Goal: Task Accomplishment & Management: Manage account settings

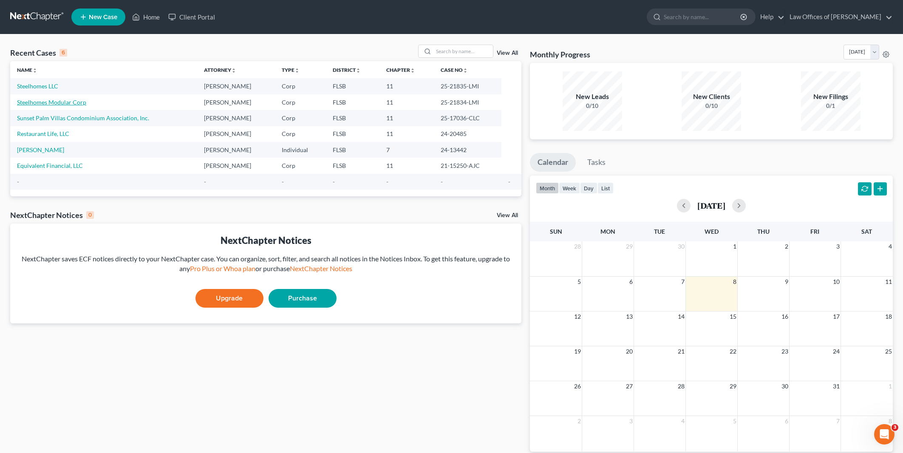
click at [57, 101] on link "Steelhomes Modular Corp" at bounding box center [51, 102] width 69 height 7
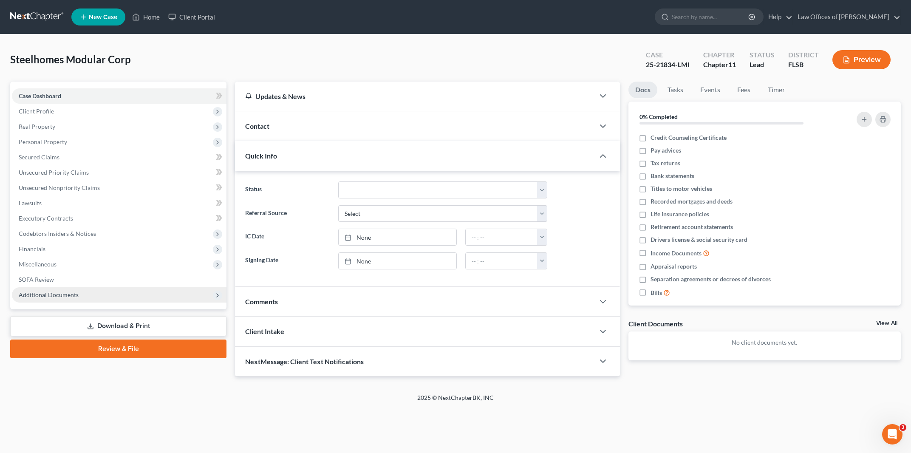
click at [56, 294] on span "Additional Documents" at bounding box center [49, 294] width 60 height 7
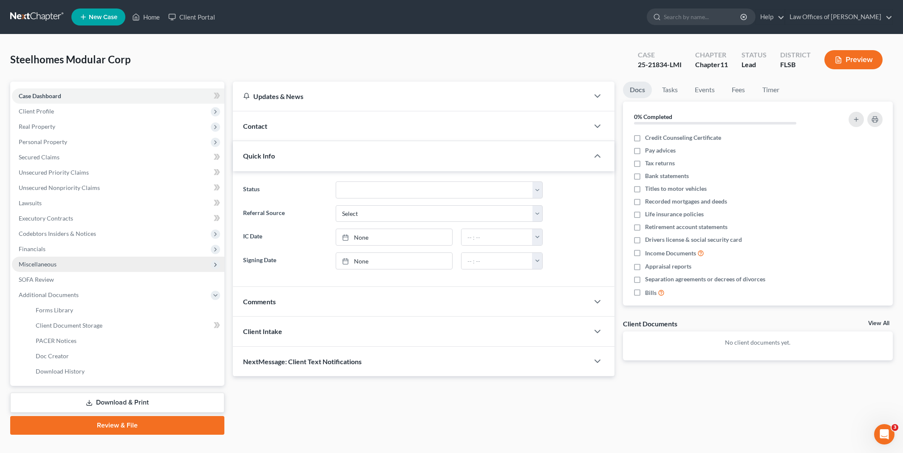
click at [45, 263] on span "Miscellaneous" at bounding box center [38, 264] width 38 height 7
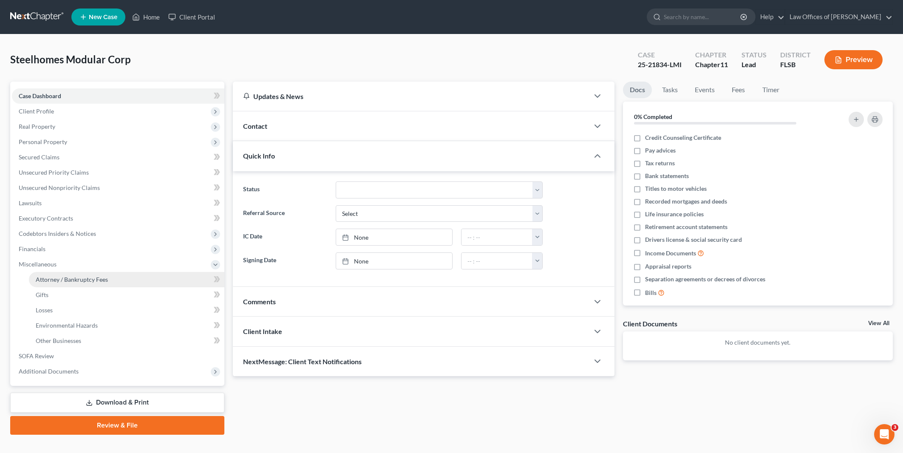
click at [56, 276] on span "Attorney / Bankruptcy Fees" at bounding box center [72, 279] width 72 height 7
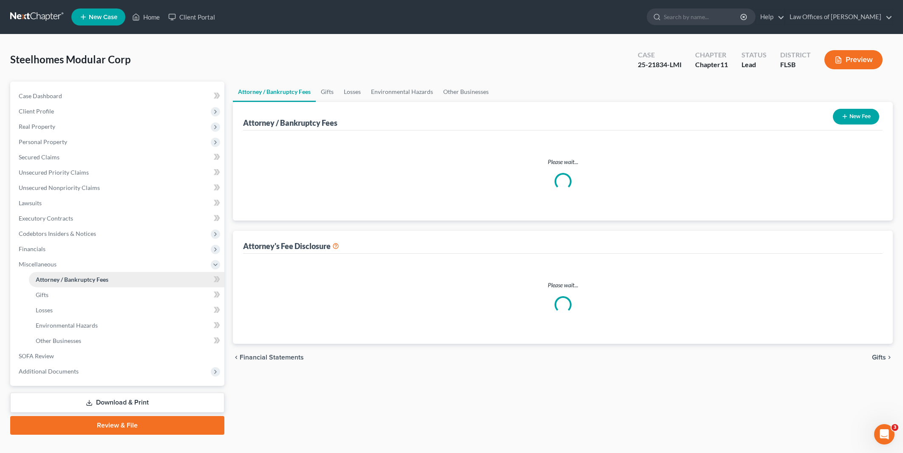
select select "0"
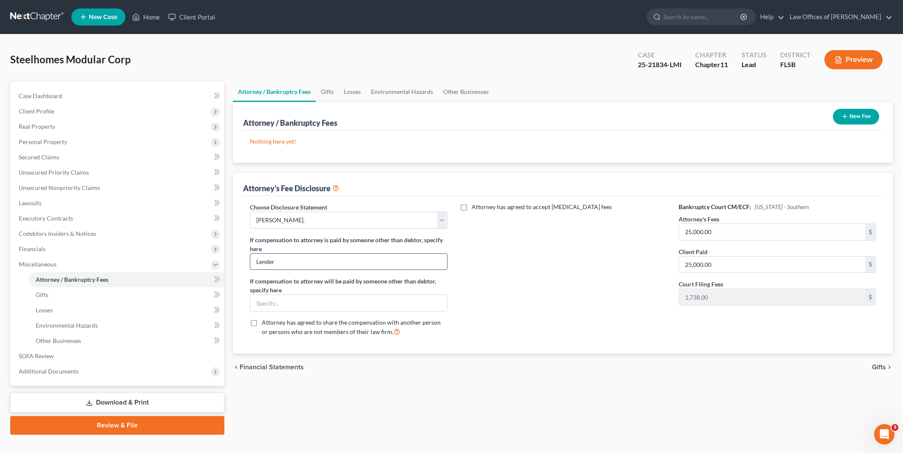
click at [352, 261] on input "Lender" at bounding box center [348, 262] width 196 height 16
type input "L"
type input "Investment Fund LP"
click at [442, 218] on select "Select Robert F. Reynolds, Esq." at bounding box center [348, 220] width 197 height 17
click at [845, 116] on line "button" at bounding box center [845, 116] width 4 height 0
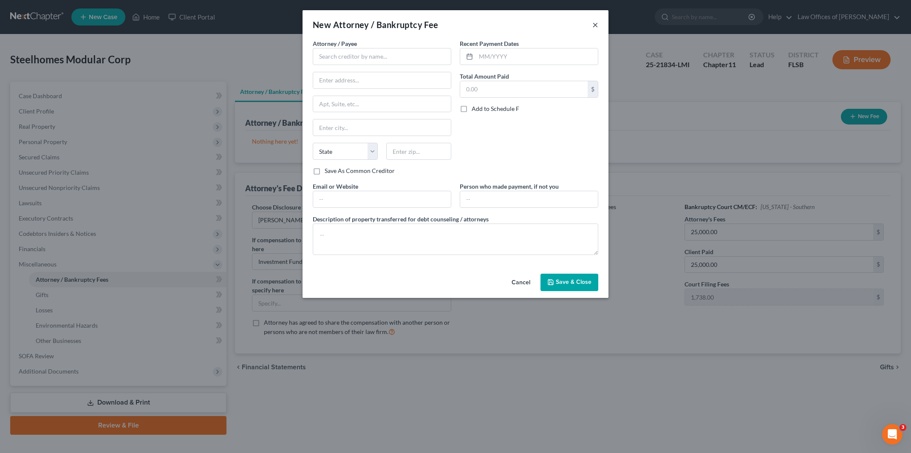
click at [597, 24] on button "×" at bounding box center [596, 25] width 6 height 10
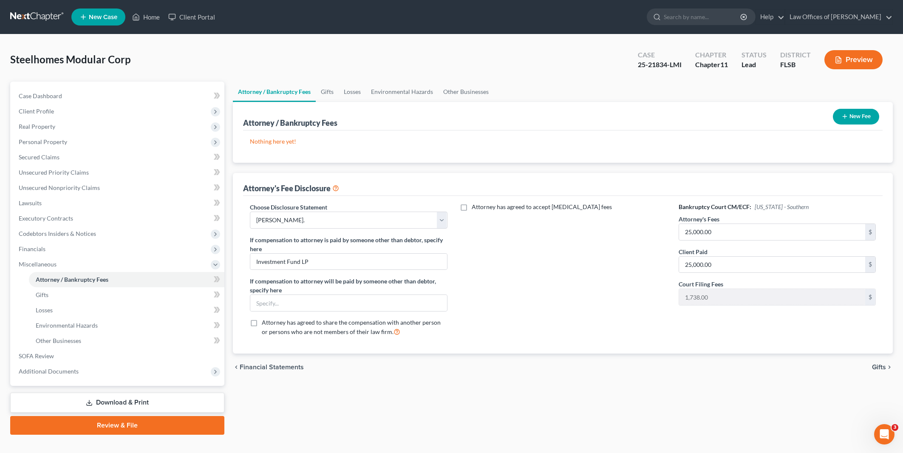
click at [882, 367] on span "Gifts" at bounding box center [879, 367] width 14 height 7
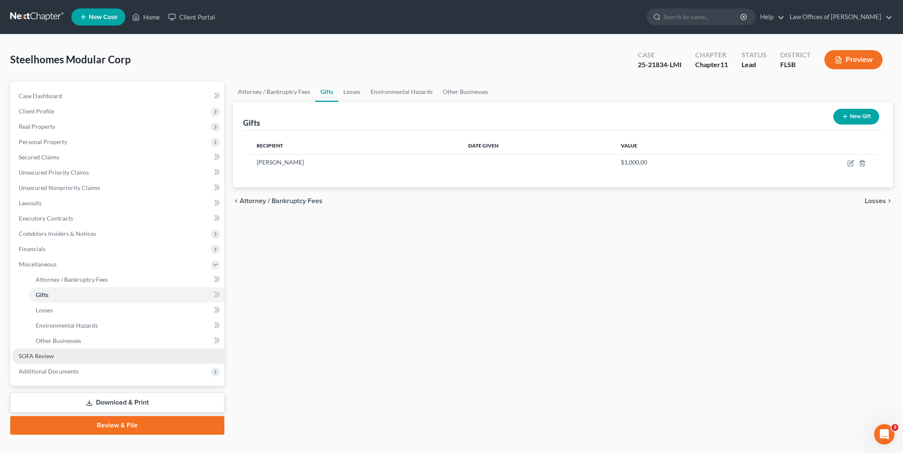
click at [36, 357] on span "SOFA Review" at bounding box center [36, 355] width 35 height 7
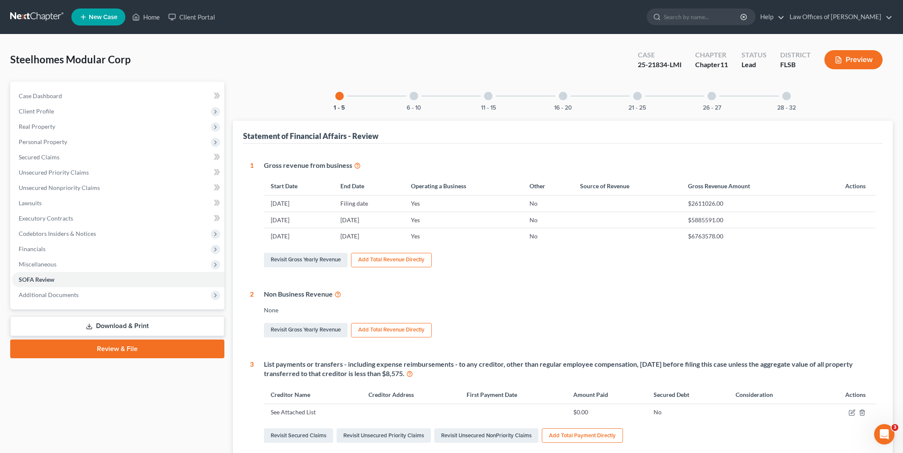
click at [489, 95] on div at bounding box center [488, 96] width 9 height 9
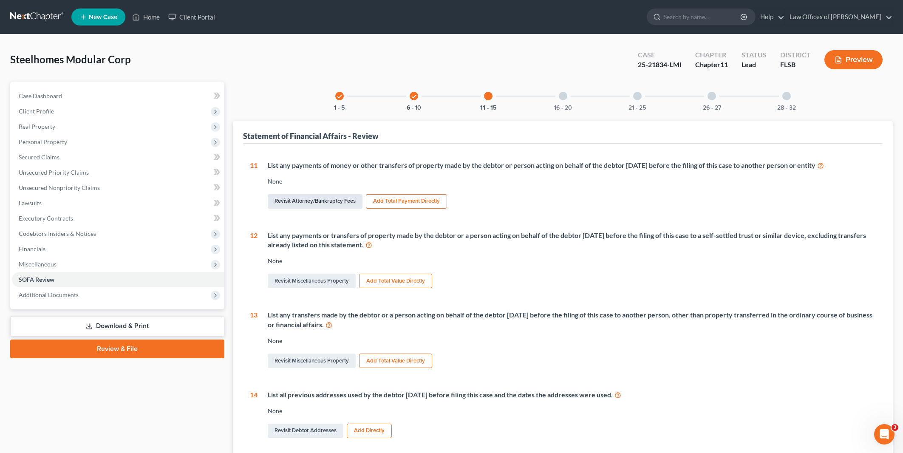
click at [330, 200] on link "Revisit Attorney/Bankruptcy Fees" at bounding box center [315, 201] width 95 height 14
select select "0"
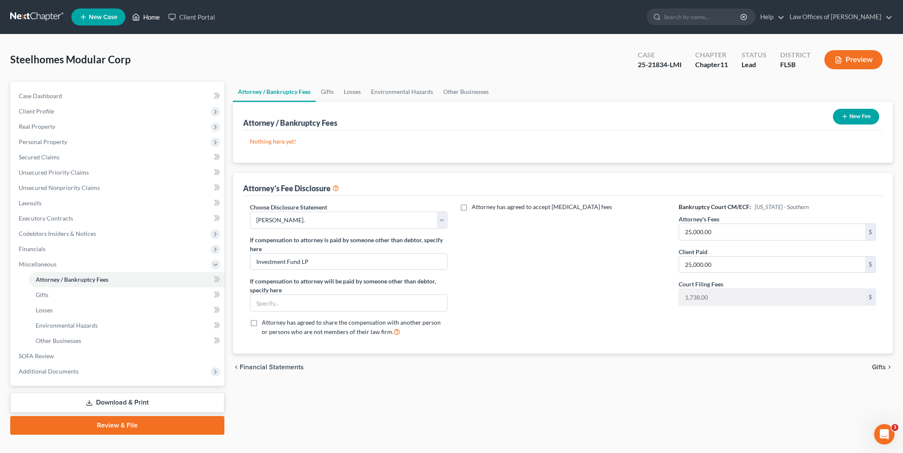
click at [150, 19] on link "Home" at bounding box center [146, 16] width 36 height 15
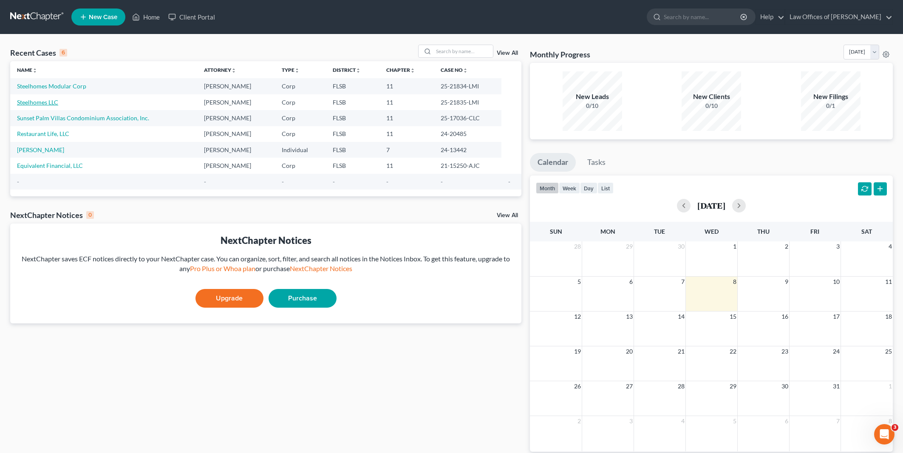
click at [38, 104] on link "Steelhomes LLC" at bounding box center [37, 102] width 41 height 7
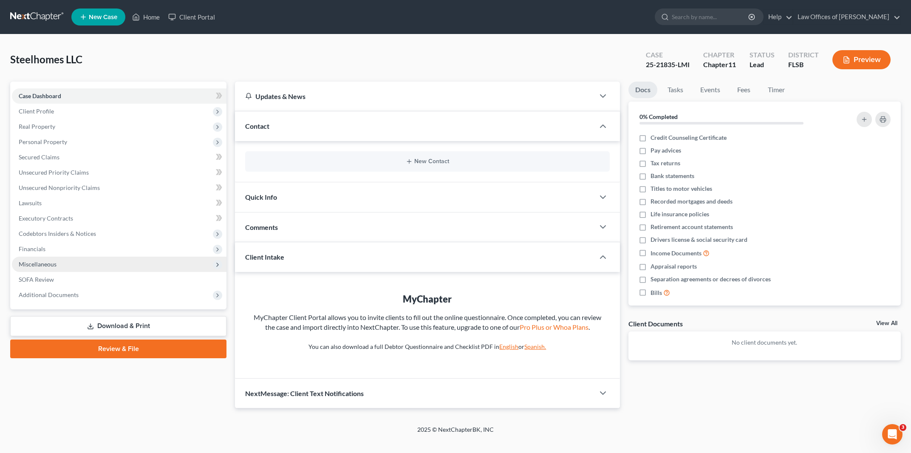
click at [50, 261] on span "Miscellaneous" at bounding box center [38, 264] width 38 height 7
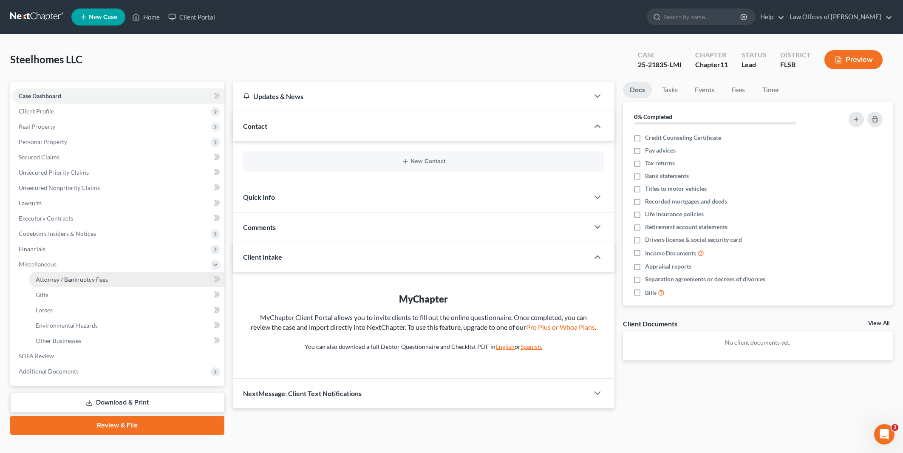
click at [65, 276] on span "Attorney / Bankruptcy Fees" at bounding box center [72, 279] width 72 height 7
select select "0"
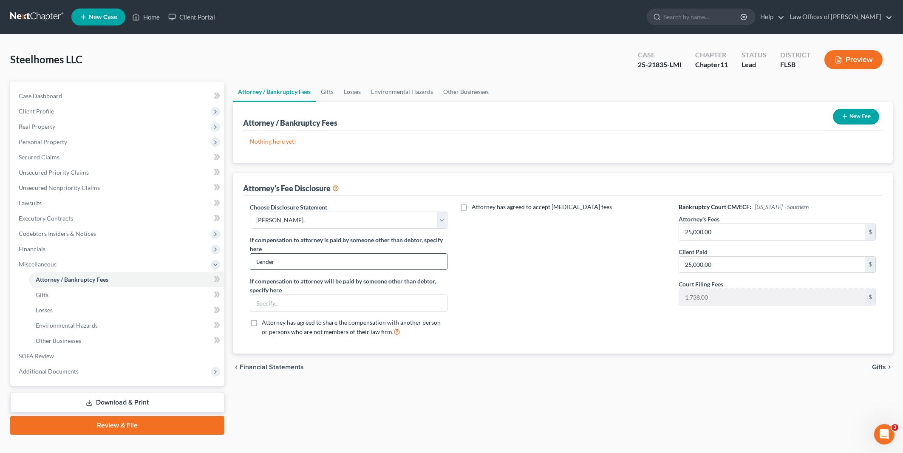
click at [309, 256] on input "Lender" at bounding box center [348, 262] width 196 height 16
type input "L"
type input "Investment Fund LP"
click at [769, 267] on input "25,000.00" at bounding box center [772, 265] width 186 height 16
click at [831, 374] on div "chevron_left Financial Statements Gifts chevron_right" at bounding box center [563, 367] width 660 height 27
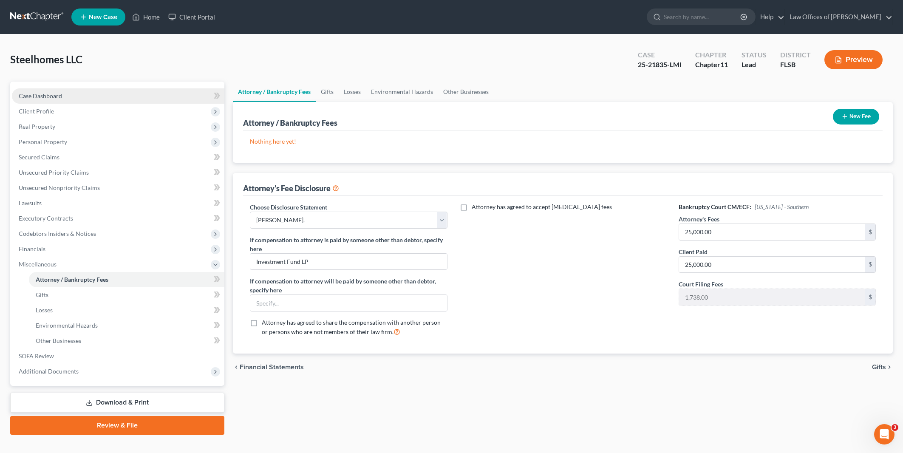
click at [44, 97] on span "Case Dashboard" at bounding box center [40, 95] width 43 height 7
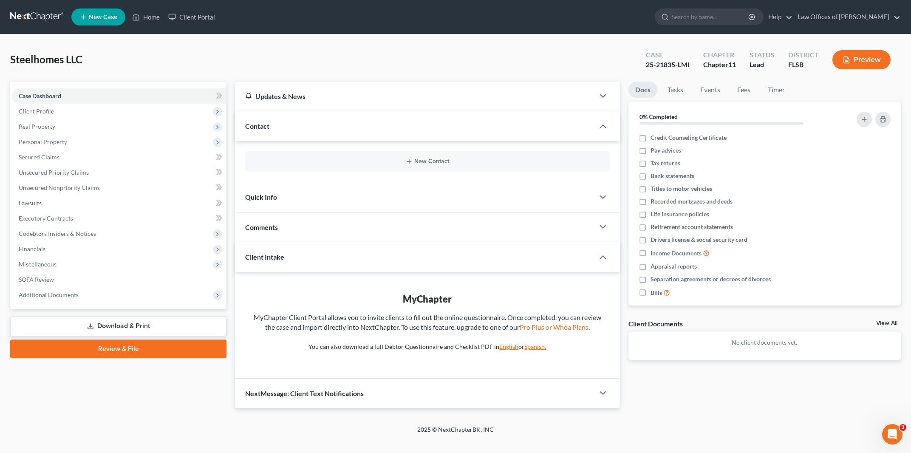
click at [125, 321] on link "Download & Print" at bounding box center [118, 326] width 216 height 20
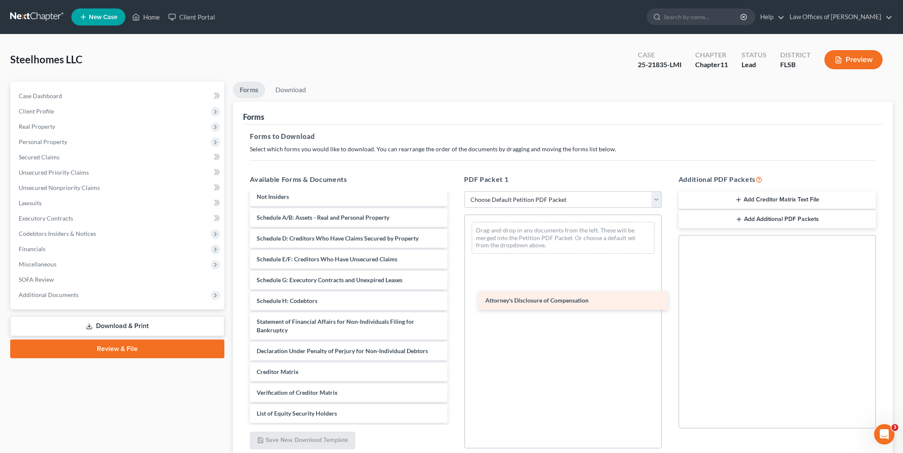
scroll to position [56, 0]
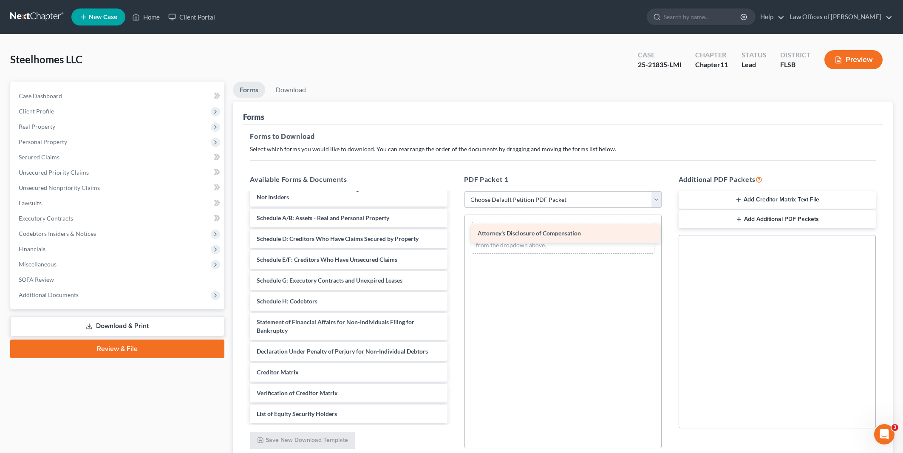
drag, startPoint x: 282, startPoint y: 392, endPoint x: 503, endPoint y: 233, distance: 271.9
click at [454, 233] on div "Attorney's Disclosure of Compensation Voluntary Petition for Non-Individuals Fi…" at bounding box center [348, 281] width 211 height 286
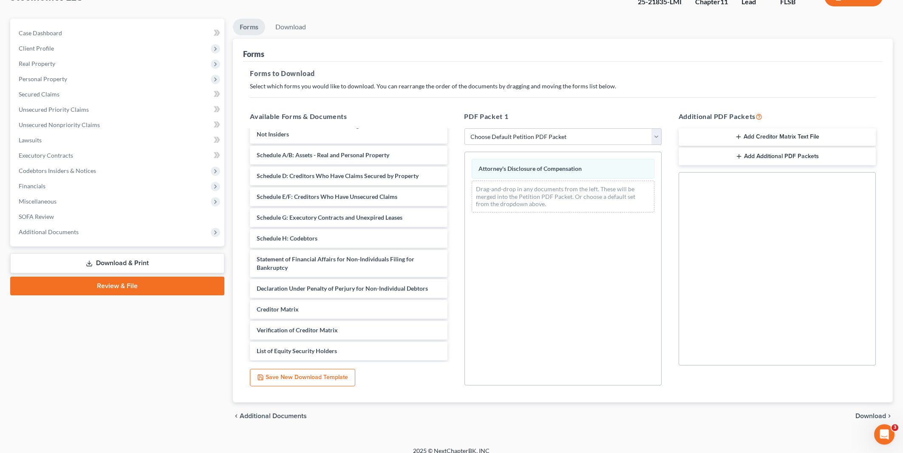
scroll to position [71, 0]
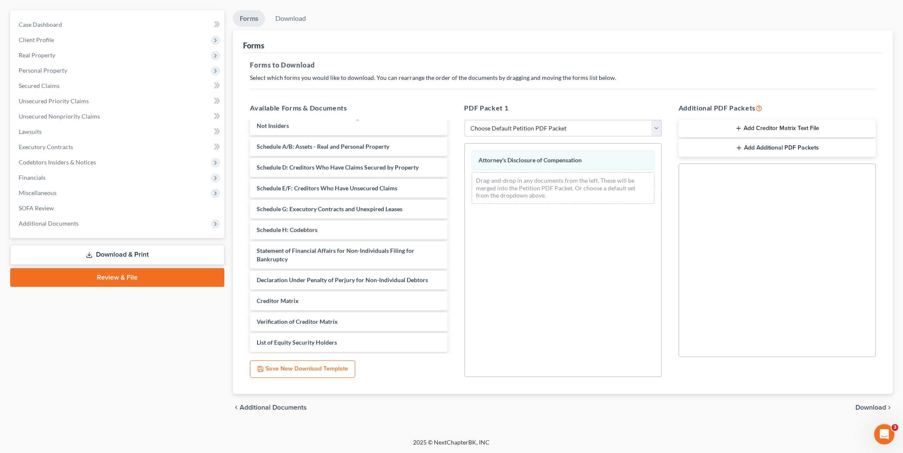
click at [874, 406] on span "Download" at bounding box center [871, 407] width 31 height 7
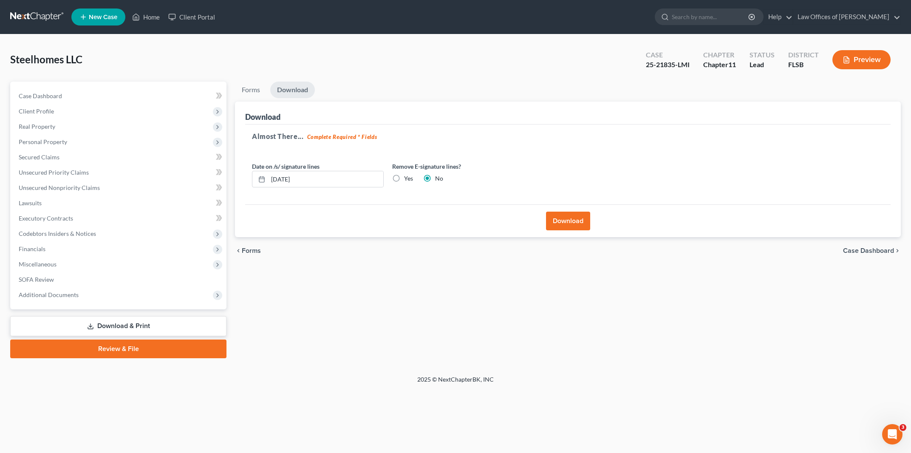
click at [563, 221] on button "Download" at bounding box center [568, 221] width 44 height 19
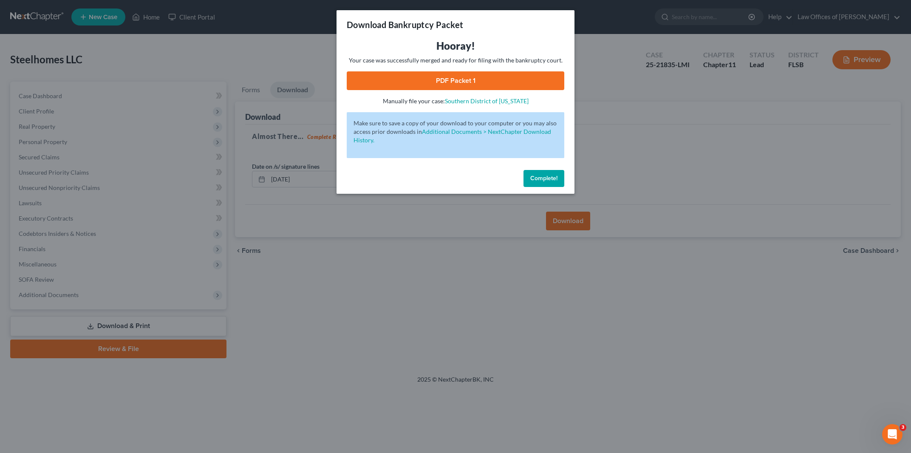
click at [461, 82] on link "PDF Packet 1" at bounding box center [456, 80] width 218 height 19
click at [540, 178] on span "Complete!" at bounding box center [544, 178] width 27 height 7
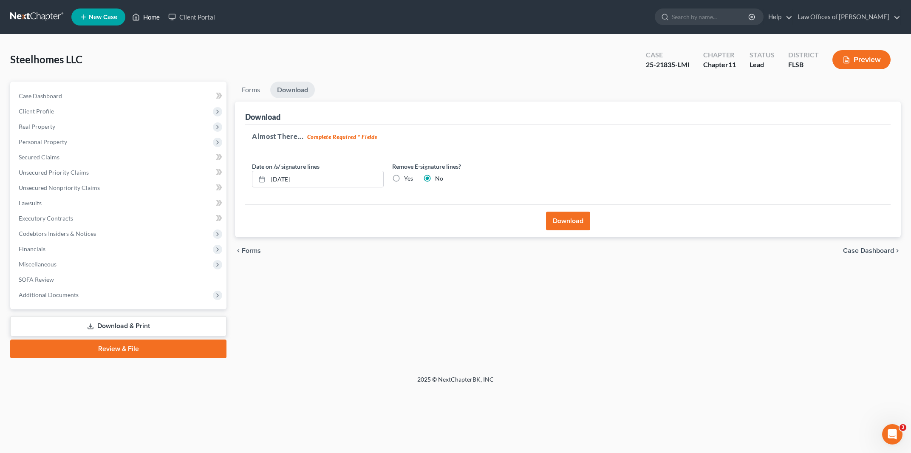
click at [146, 14] on link "Home" at bounding box center [146, 16] width 36 height 15
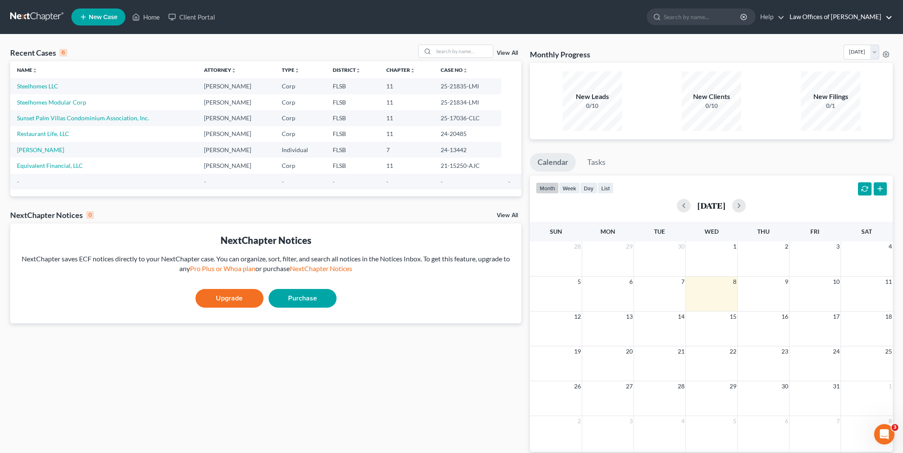
click at [886, 17] on link "Law Offices of [PERSON_NAME]" at bounding box center [839, 16] width 107 height 15
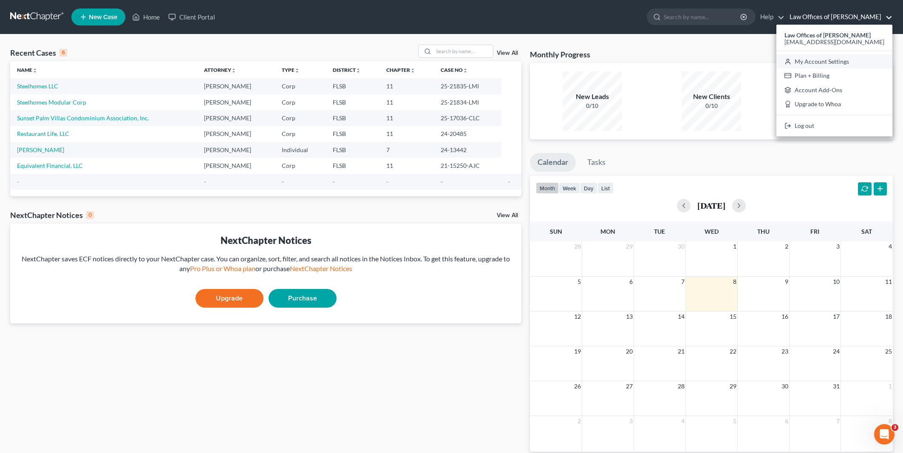
click at [814, 60] on link "My Account Settings" at bounding box center [835, 61] width 116 height 14
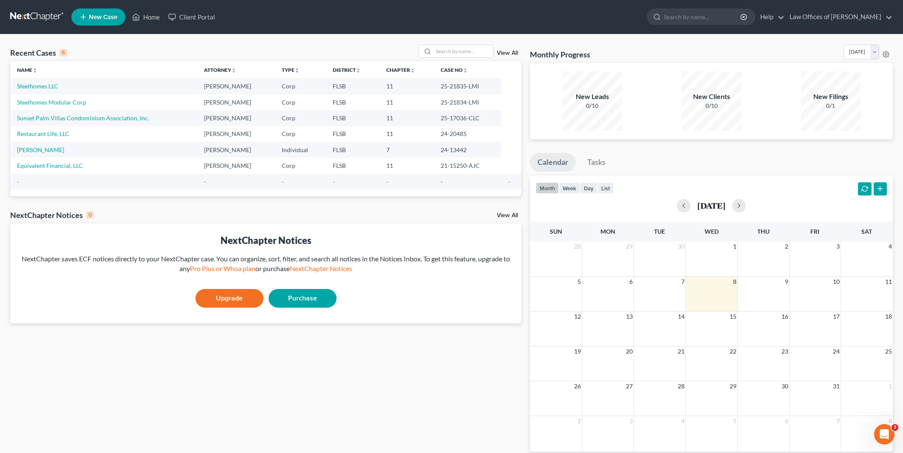
select select "24"
select select "9"
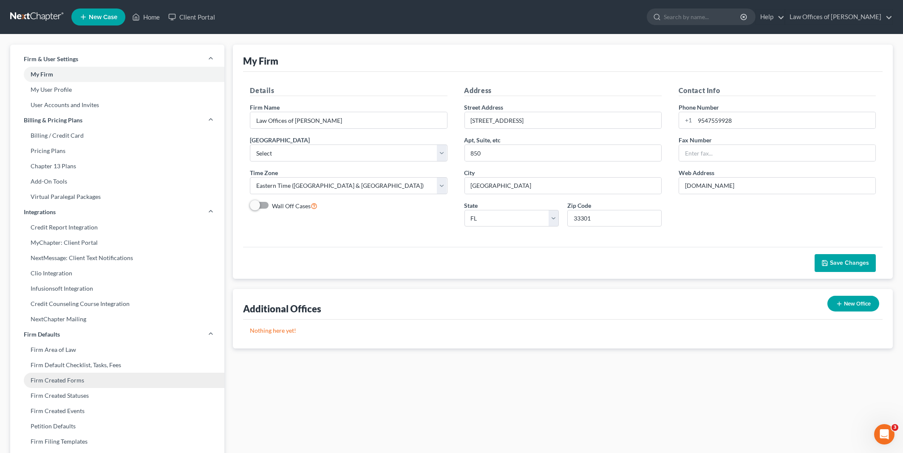
click at [60, 380] on link "Firm Created Forms" at bounding box center [117, 380] width 214 height 15
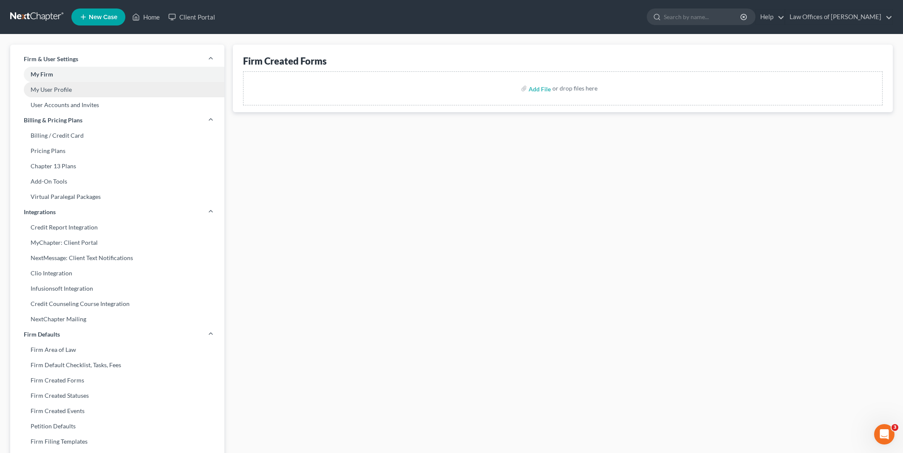
click at [64, 90] on link "My User Profile" at bounding box center [117, 89] width 214 height 15
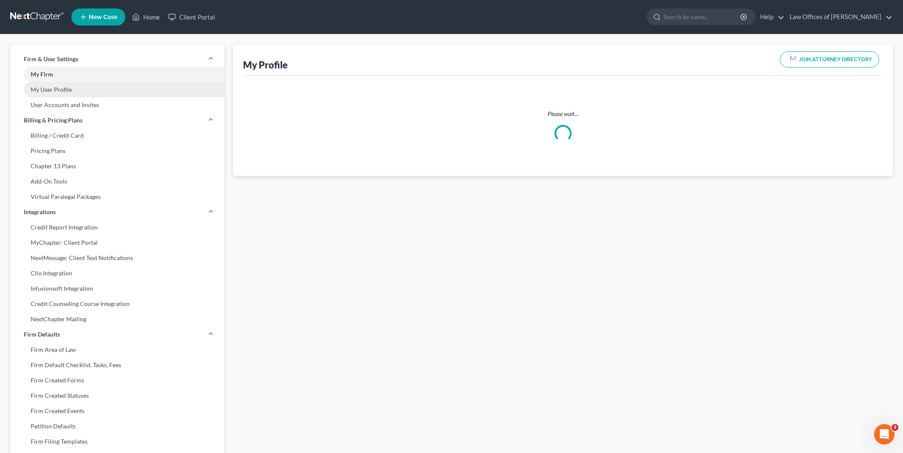
select select "9"
select select "17"
select select "attorney"
select select "0"
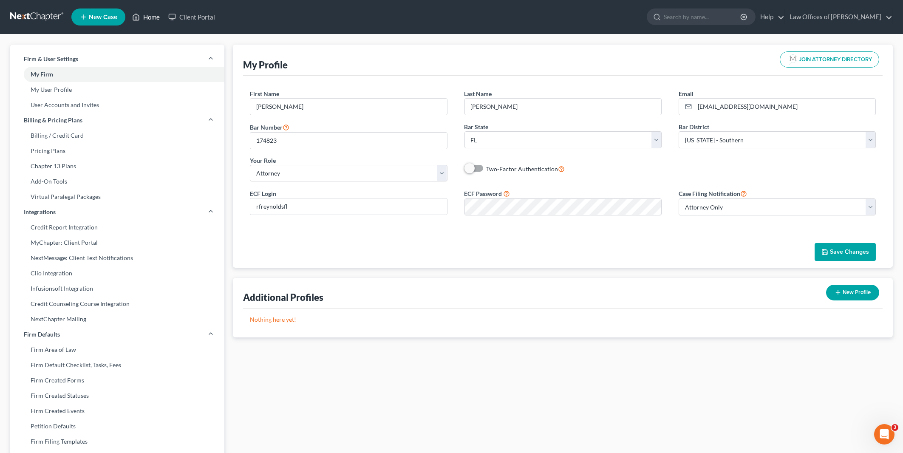
click at [147, 17] on link "Home" at bounding box center [146, 16] width 36 height 15
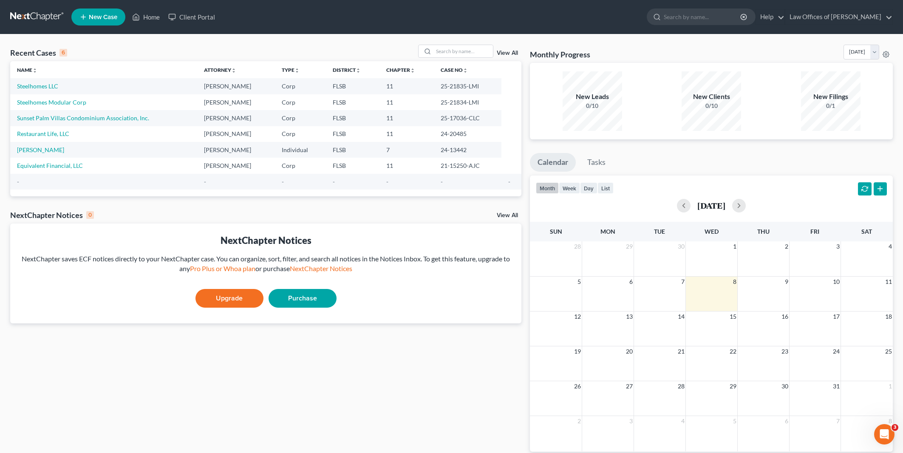
click at [416, 7] on ul "New Case Home Client Portal - No Result - See all results Or Press Enter... Hel…" at bounding box center [482, 17] width 822 height 22
click at [70, 101] on link "Steelhomes Modular Corp" at bounding box center [51, 102] width 69 height 7
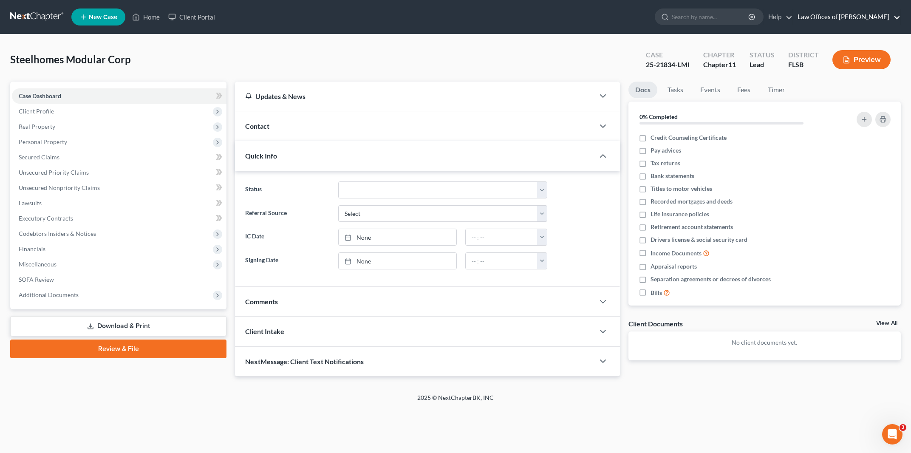
click at [870, 15] on link "Law Offices of [PERSON_NAME]" at bounding box center [847, 16] width 107 height 15
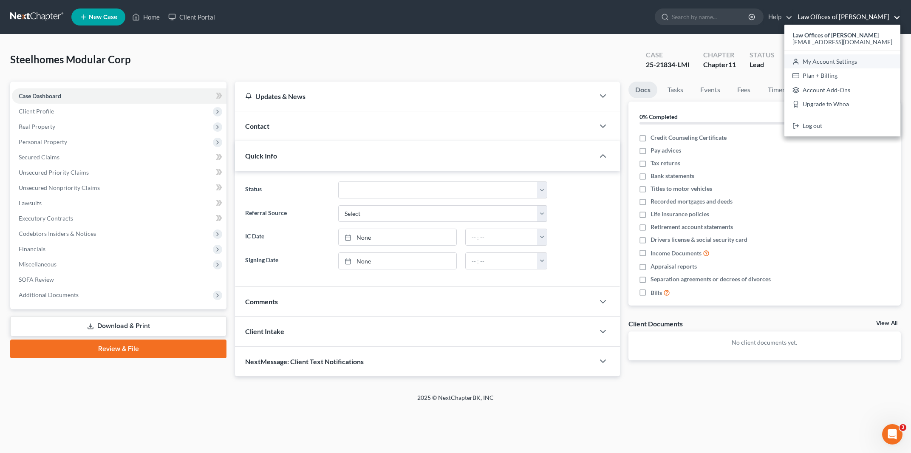
click at [824, 61] on link "My Account Settings" at bounding box center [843, 61] width 116 height 14
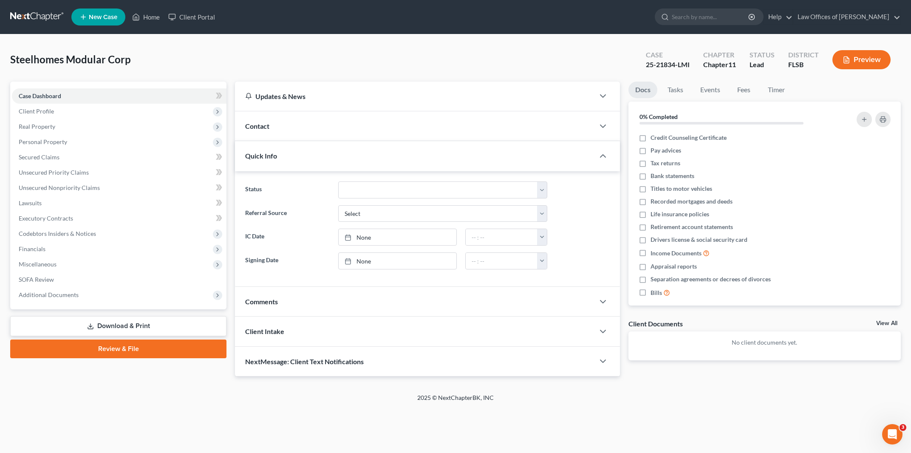
select select "17"
select select "24"
select select "9"
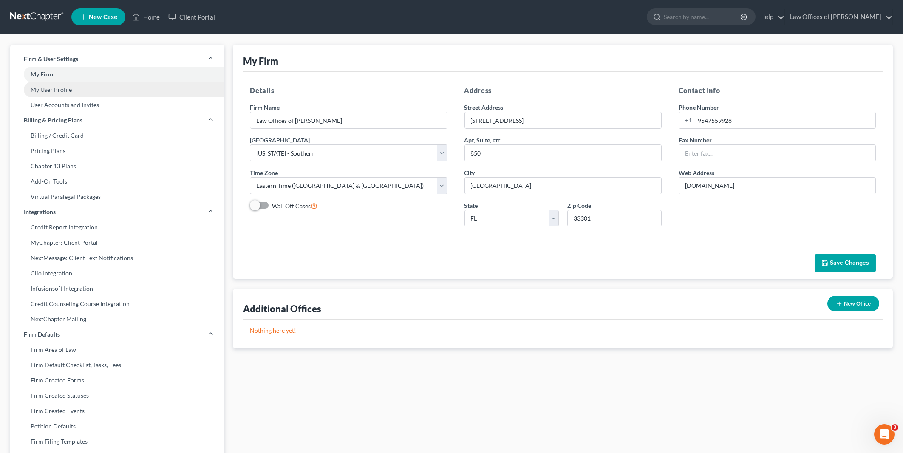
click at [65, 92] on link "My User Profile" at bounding box center [117, 89] width 214 height 15
select select "9"
select select "17"
select select "attorney"
select select "0"
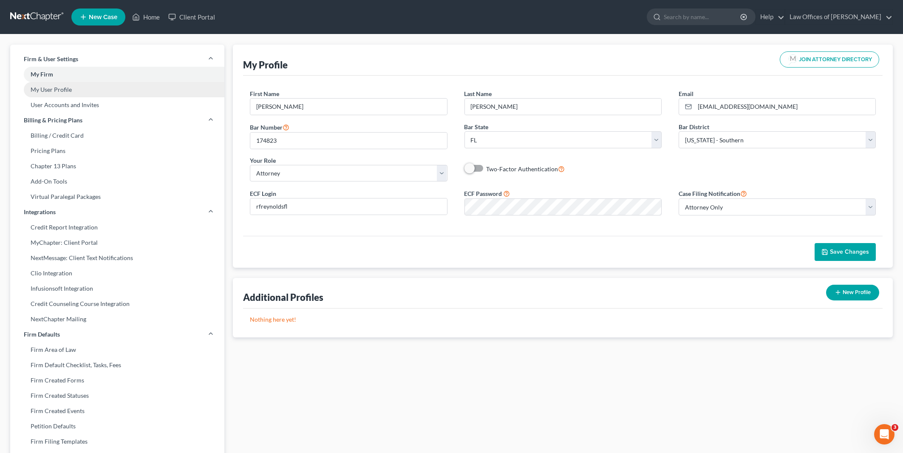
click at [56, 91] on link "My User Profile" at bounding box center [117, 89] width 214 height 15
click at [46, 91] on link "My User Profile" at bounding box center [117, 89] width 214 height 15
click at [44, 108] on link "User Accounts and Invites" at bounding box center [117, 104] width 214 height 15
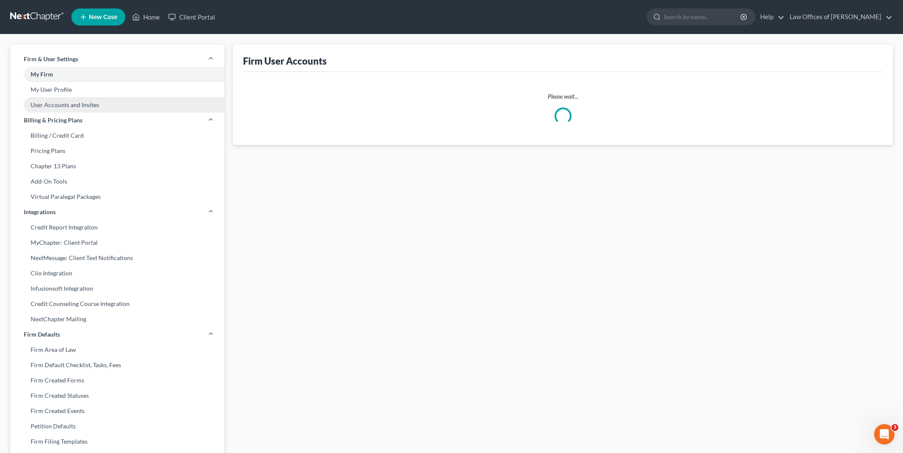
select select "0"
select select "1"
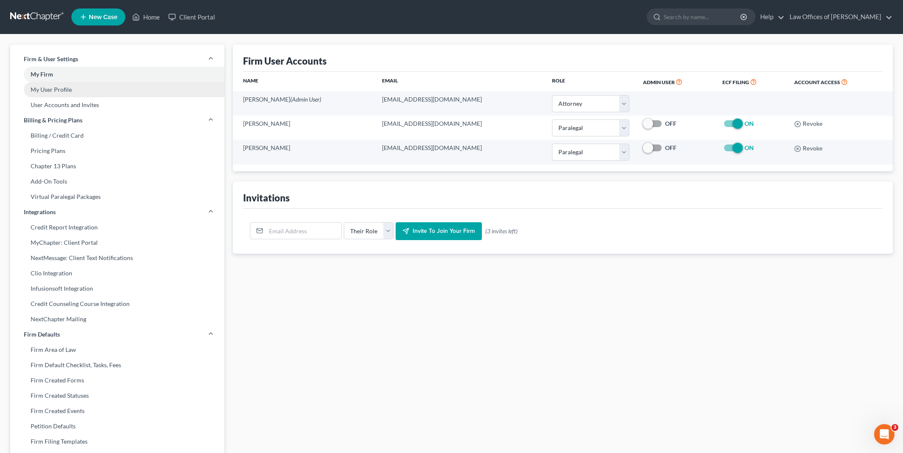
click at [41, 89] on link "My User Profile" at bounding box center [117, 89] width 214 height 15
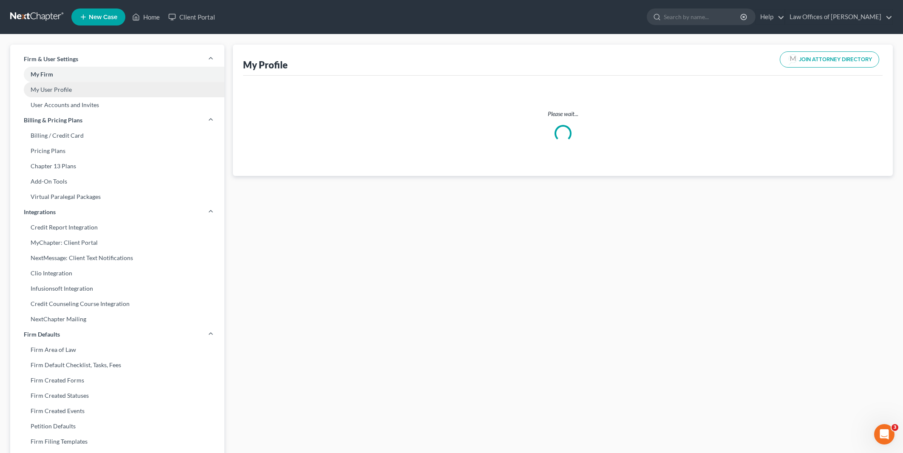
select select "9"
select select "17"
select select "attorney"
select select "0"
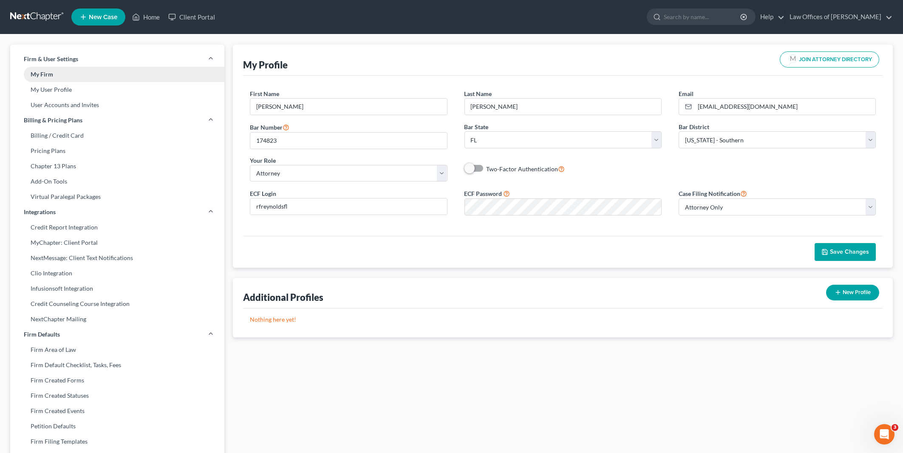
click at [45, 71] on link "My Firm" at bounding box center [117, 74] width 214 height 15
select select "17"
select select "24"
select select "9"
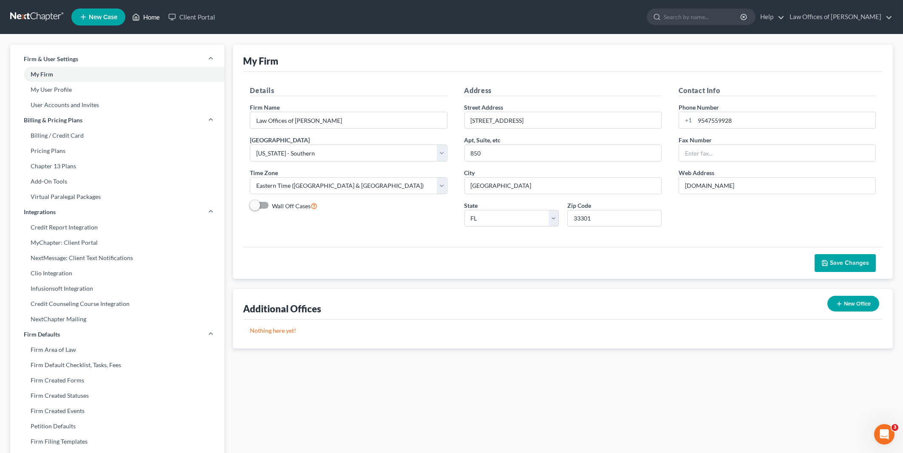
click at [153, 16] on link "Home" at bounding box center [146, 16] width 36 height 15
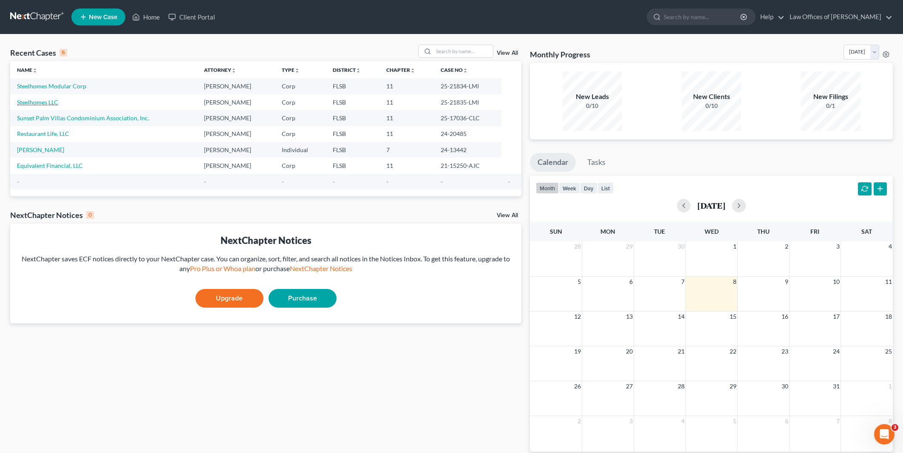
click at [41, 101] on link "Steelhomes LLC" at bounding box center [37, 102] width 41 height 7
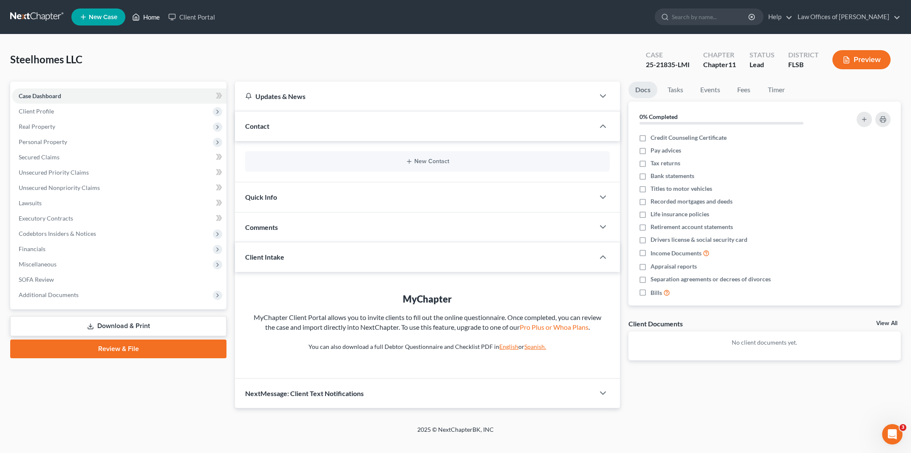
click at [146, 19] on link "Home" at bounding box center [146, 16] width 36 height 15
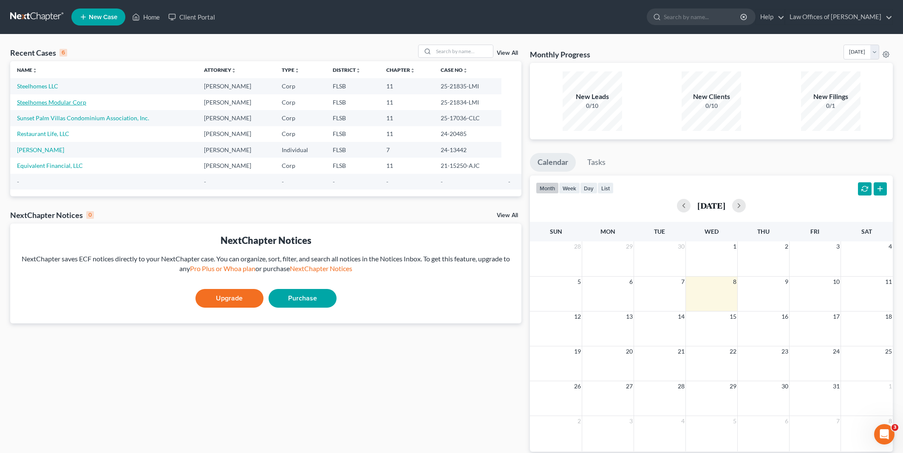
click at [46, 103] on link "Steelhomes Modular Corp" at bounding box center [51, 102] width 69 height 7
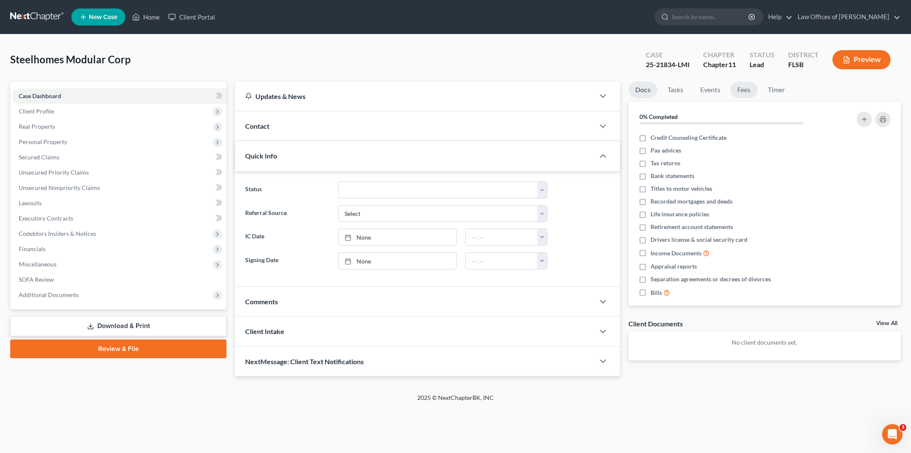
click at [742, 90] on link "Fees" at bounding box center [744, 90] width 27 height 17
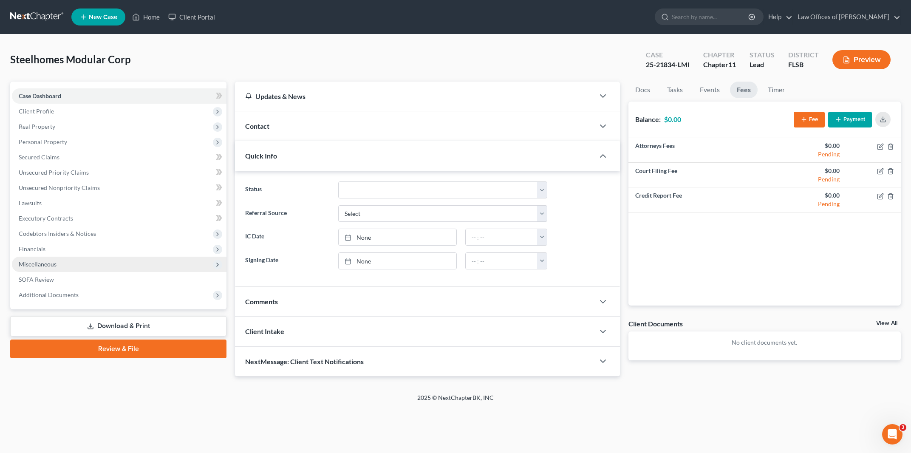
click at [50, 264] on span "Miscellaneous" at bounding box center [38, 264] width 38 height 7
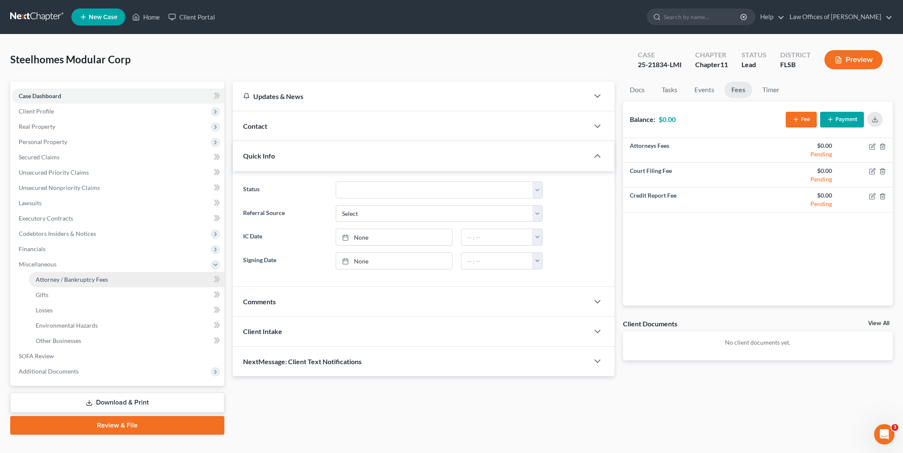
click at [69, 278] on span "Attorney / Bankruptcy Fees" at bounding box center [72, 279] width 72 height 7
select select "0"
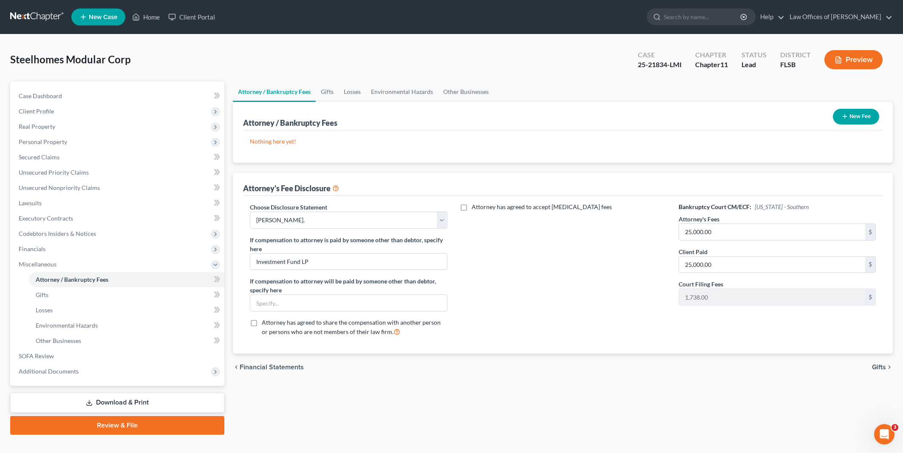
click at [337, 187] on icon at bounding box center [335, 188] width 7 height 8
click at [850, 15] on link "Law Offices of [PERSON_NAME]" at bounding box center [839, 16] width 107 height 15
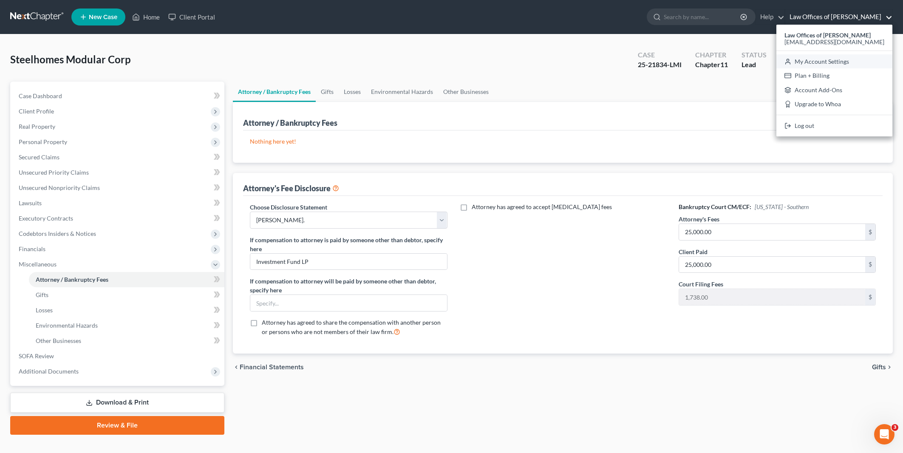
click at [820, 62] on link "My Account Settings" at bounding box center [835, 61] width 116 height 14
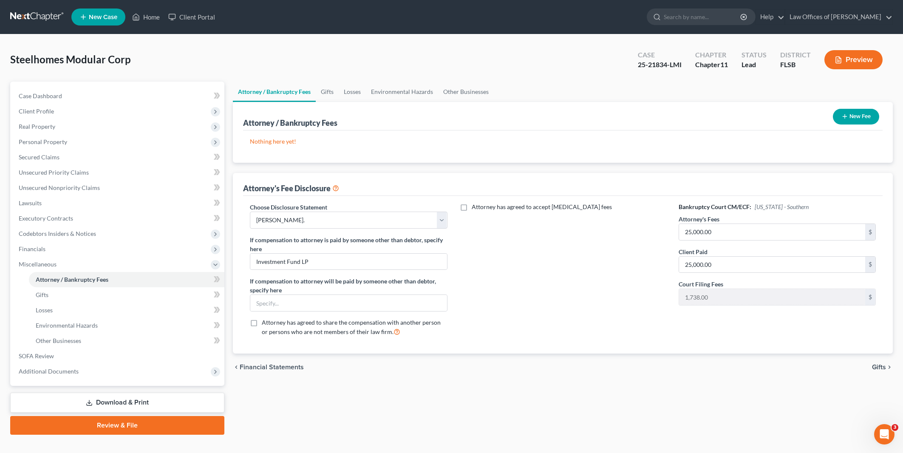
select select "17"
select select "24"
select select "9"
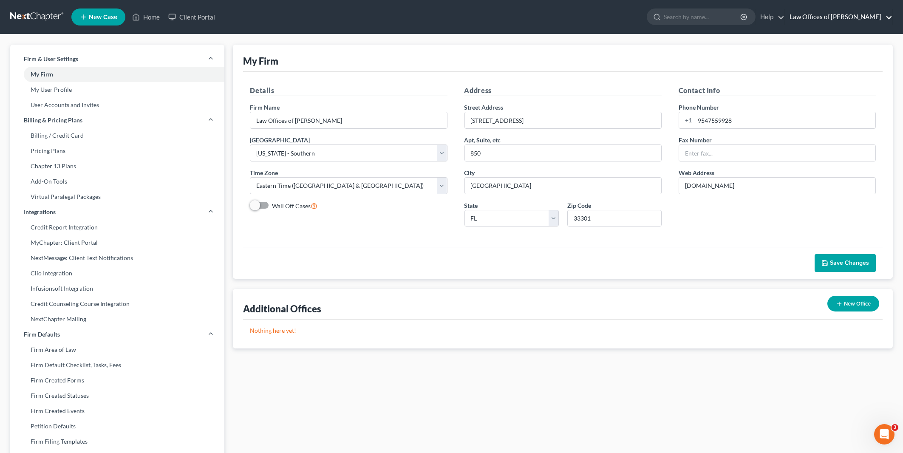
click at [845, 11] on link "Law Offices of [PERSON_NAME]" at bounding box center [839, 16] width 107 height 15
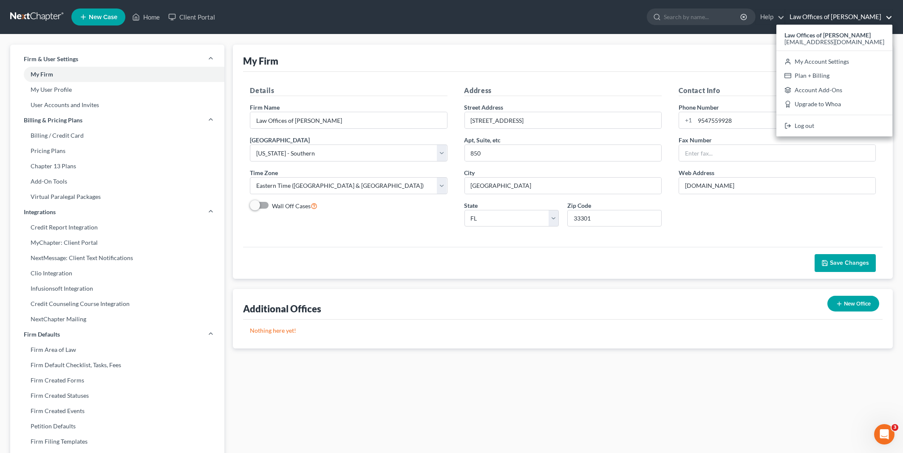
click at [845, 11] on link "Law Offices of [PERSON_NAME]" at bounding box center [839, 16] width 107 height 15
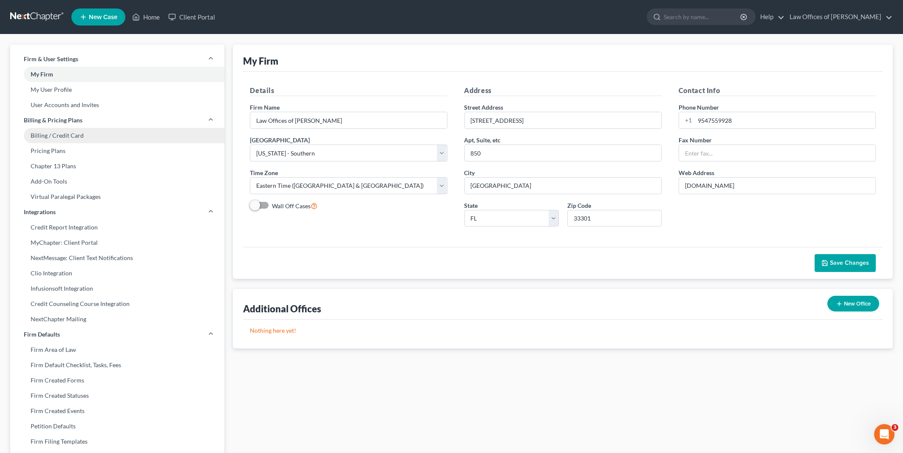
click at [54, 133] on link "Billing / Credit Card" at bounding box center [117, 135] width 214 height 15
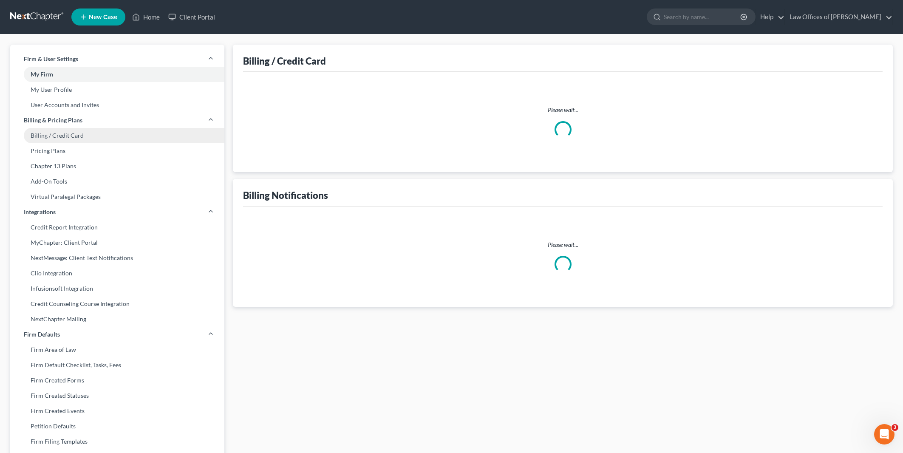
select select "9"
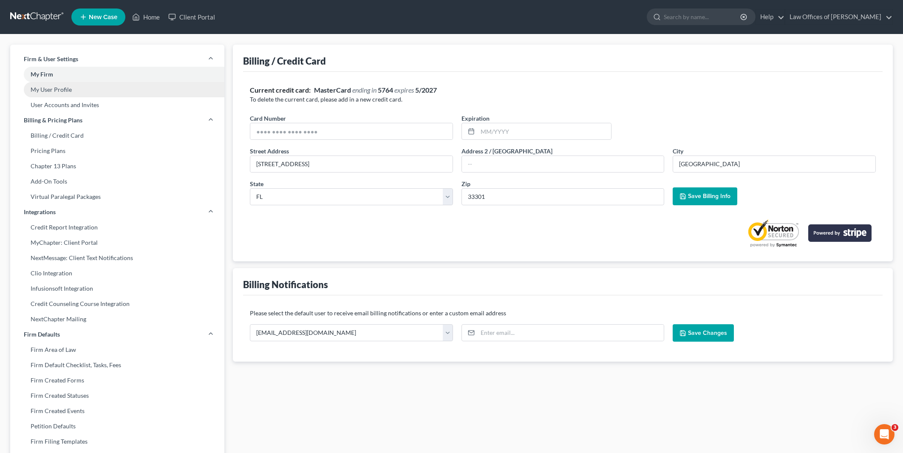
click at [55, 89] on link "My User Profile" at bounding box center [117, 89] width 214 height 15
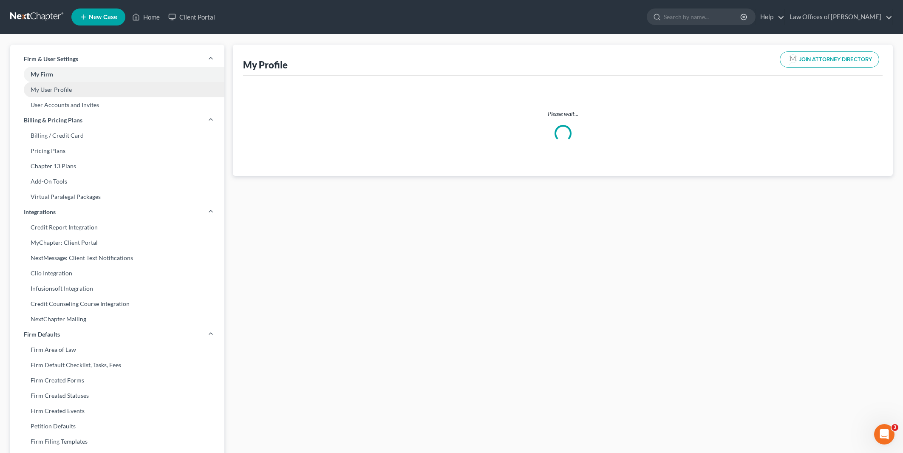
select select "9"
select select "17"
select select "attorney"
select select "0"
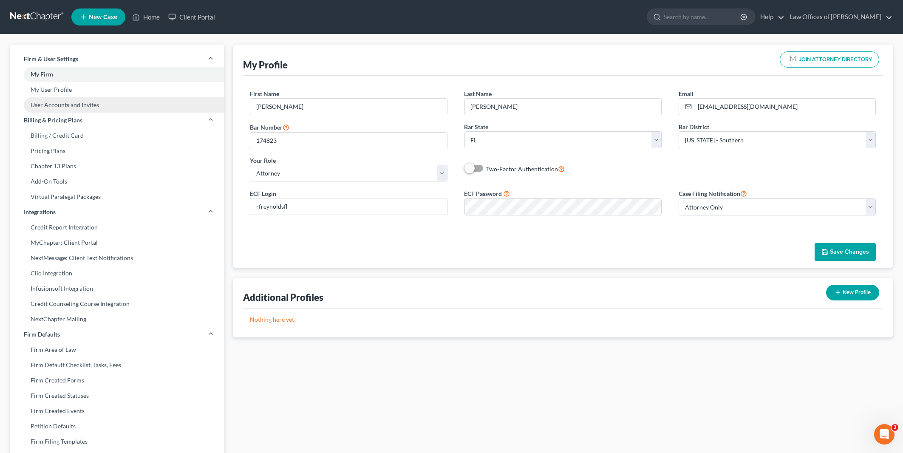
click at [50, 106] on link "User Accounts and Invites" at bounding box center [117, 104] width 214 height 15
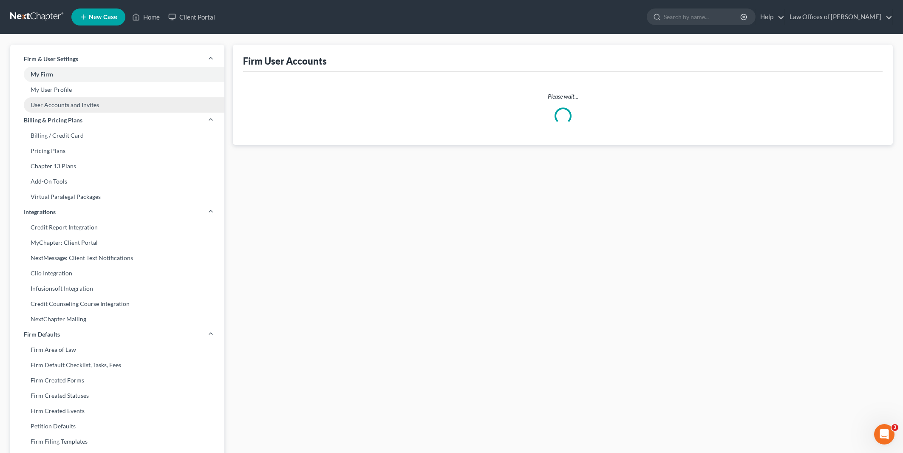
select select "0"
select select "1"
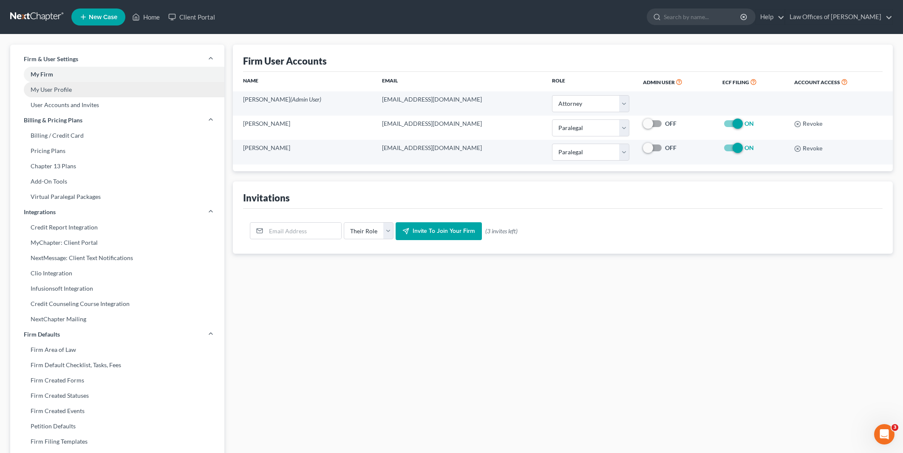
click at [50, 87] on link "My User Profile" at bounding box center [117, 89] width 214 height 15
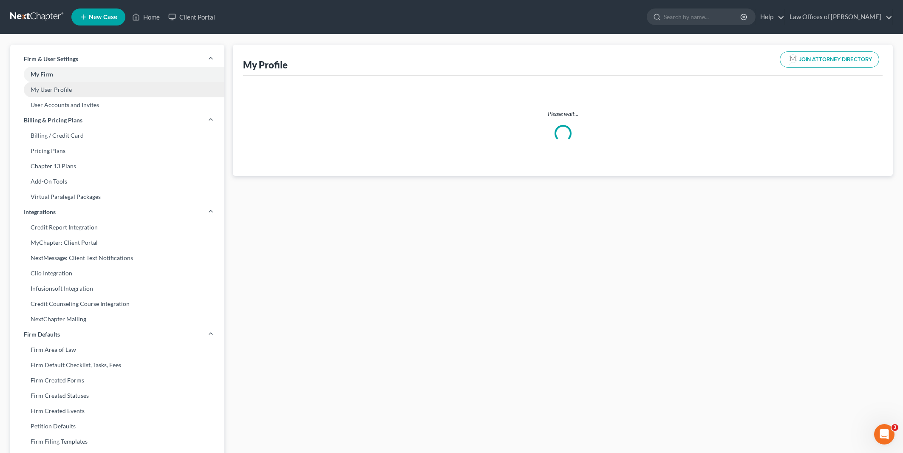
select select "9"
select select "17"
select select "attorney"
select select "0"
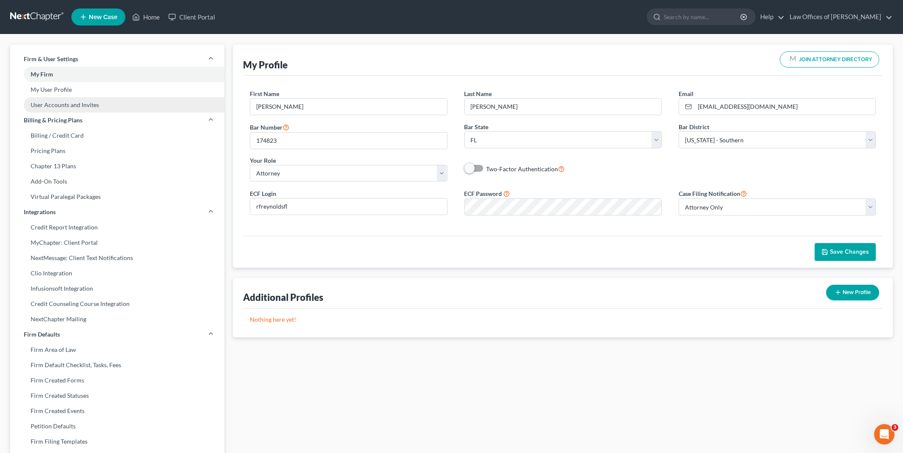
click at [50, 105] on link "User Accounts and Invites" at bounding box center [117, 104] width 214 height 15
select select "0"
select select "1"
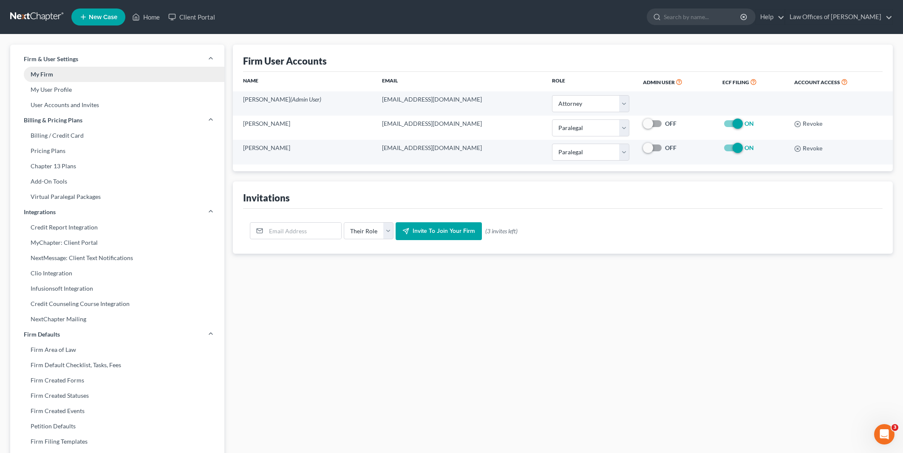
click at [130, 73] on link "My Firm" at bounding box center [117, 74] width 214 height 15
select select "17"
select select "24"
select select "9"
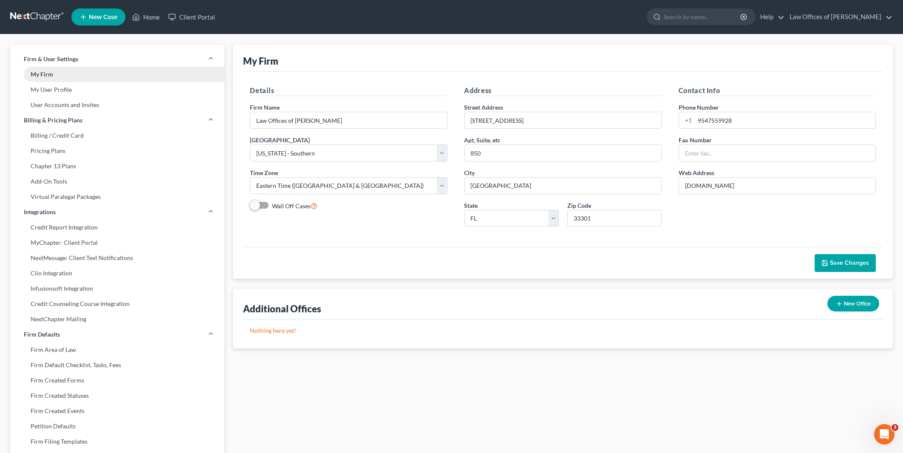
click at [130, 73] on link "My Firm" at bounding box center [117, 74] width 214 height 15
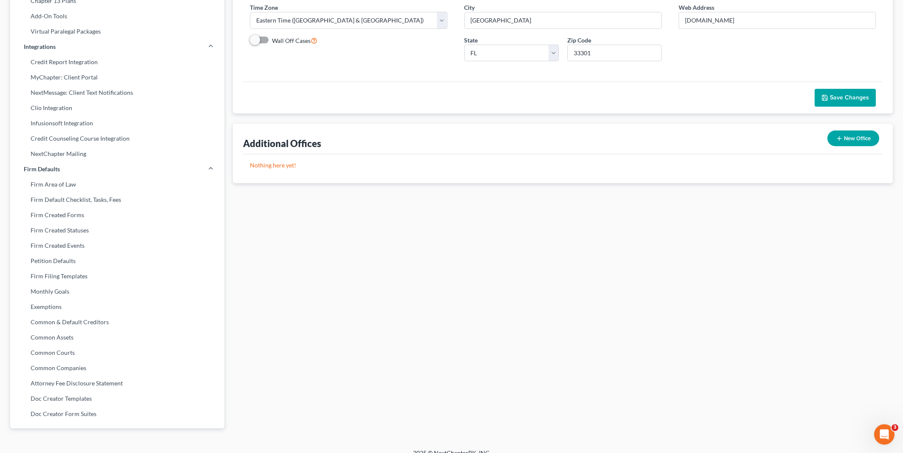
scroll to position [176, 0]
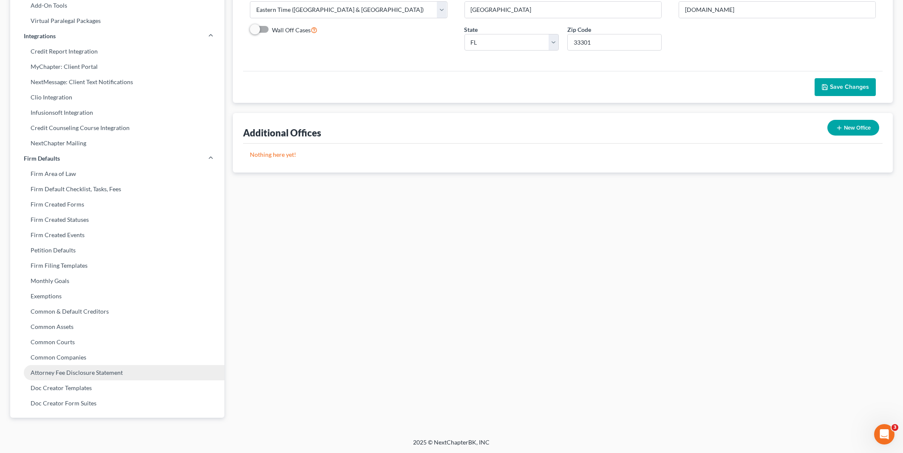
click at [89, 369] on link "Attorney Fee Disclosure Statement" at bounding box center [117, 372] width 214 height 15
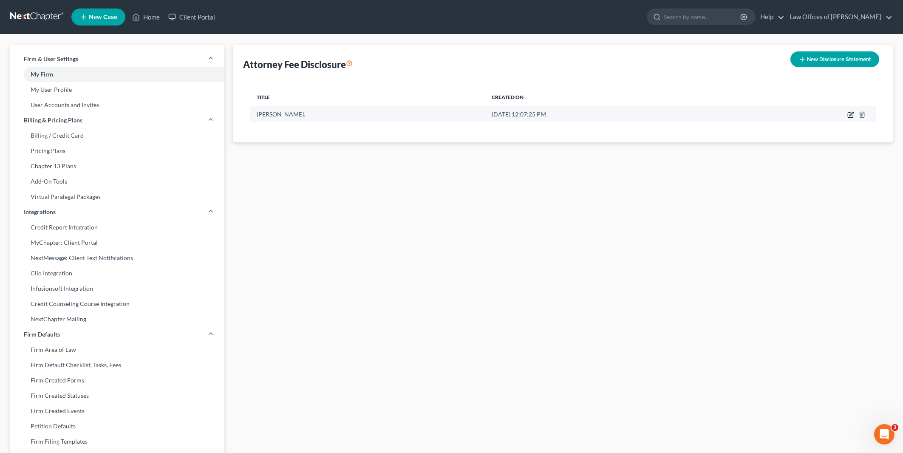
click at [850, 116] on icon "button" at bounding box center [852, 114] width 4 height 4
select select "17"
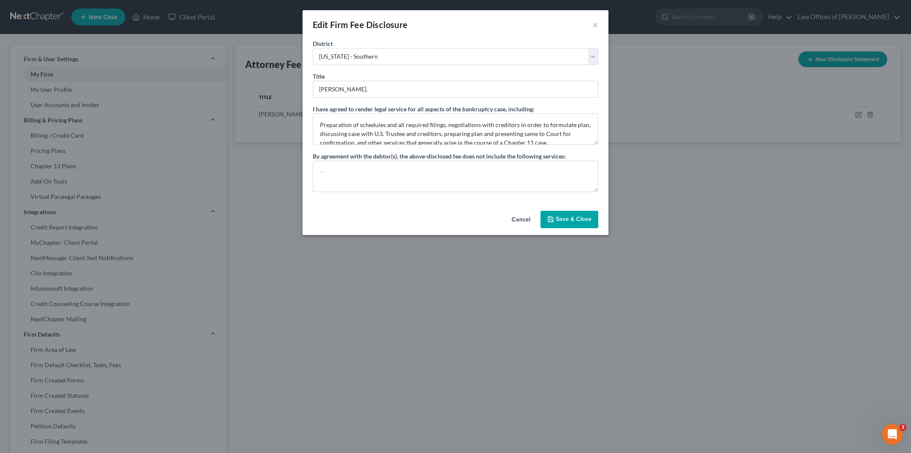
click at [519, 218] on button "Cancel" at bounding box center [521, 220] width 32 height 17
select select "?"
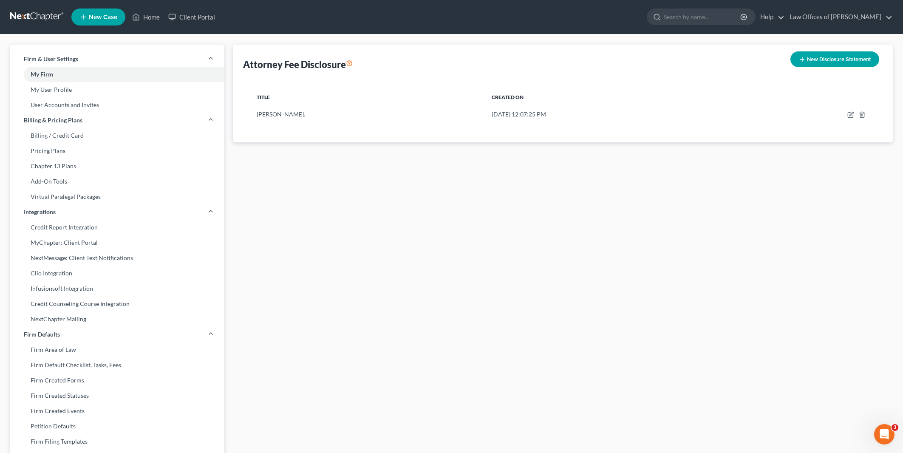
click at [351, 63] on icon at bounding box center [349, 63] width 7 height 8
click at [154, 16] on link "Home" at bounding box center [146, 16] width 36 height 15
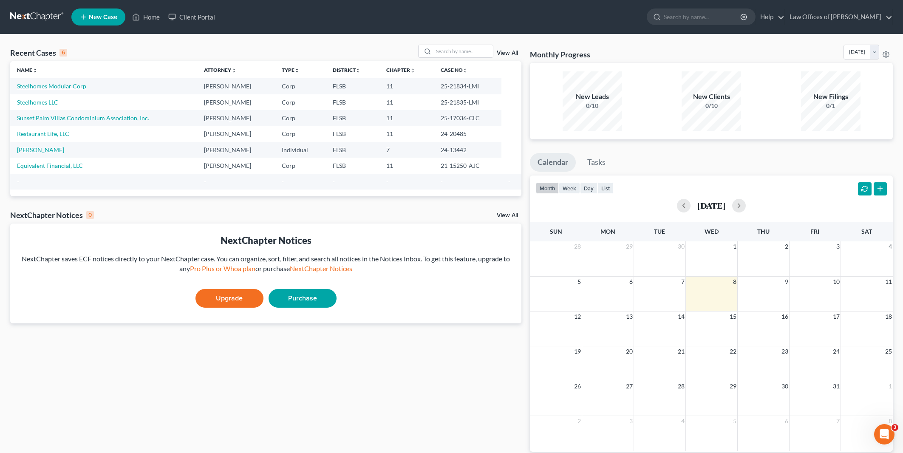
click at [54, 84] on link "Steelhomes Modular Corp" at bounding box center [51, 85] width 69 height 7
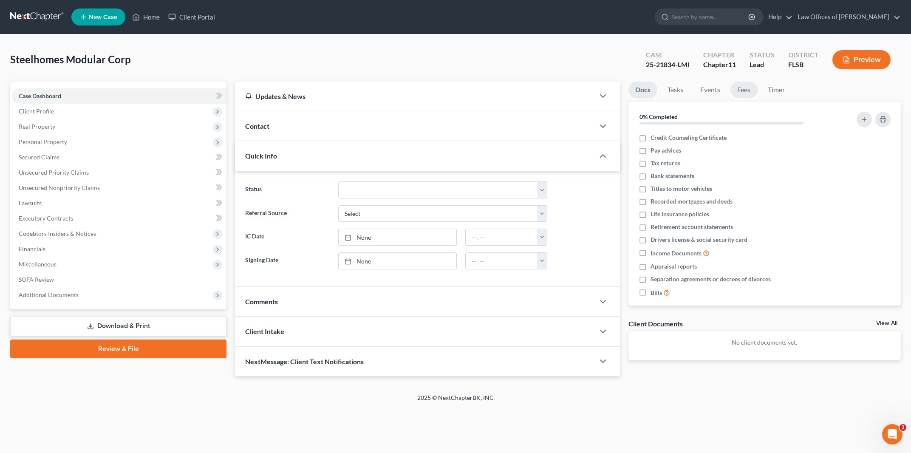
click at [747, 88] on link "Fees" at bounding box center [744, 90] width 27 height 17
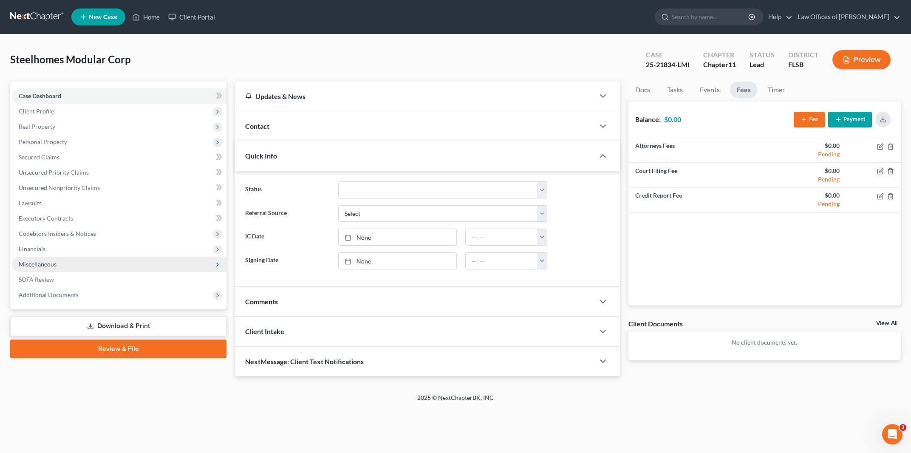
click at [46, 262] on span "Miscellaneous" at bounding box center [38, 264] width 38 height 7
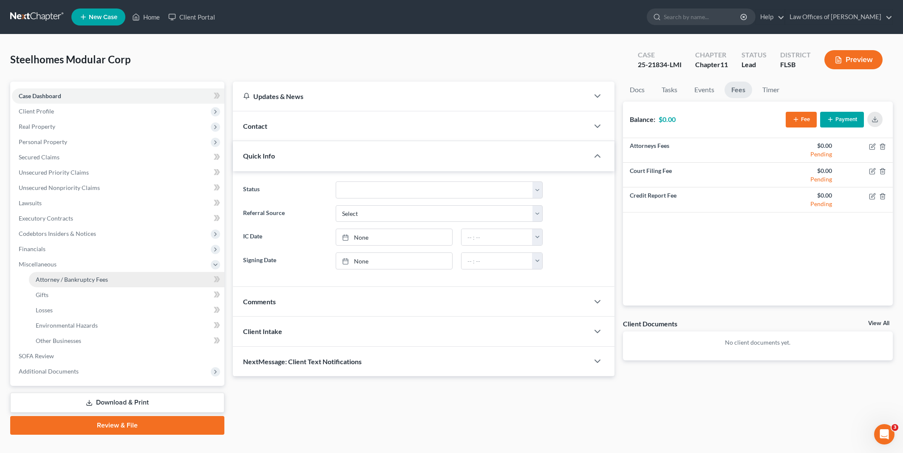
click at [62, 278] on span "Attorney / Bankruptcy Fees" at bounding box center [72, 279] width 72 height 7
select select "0"
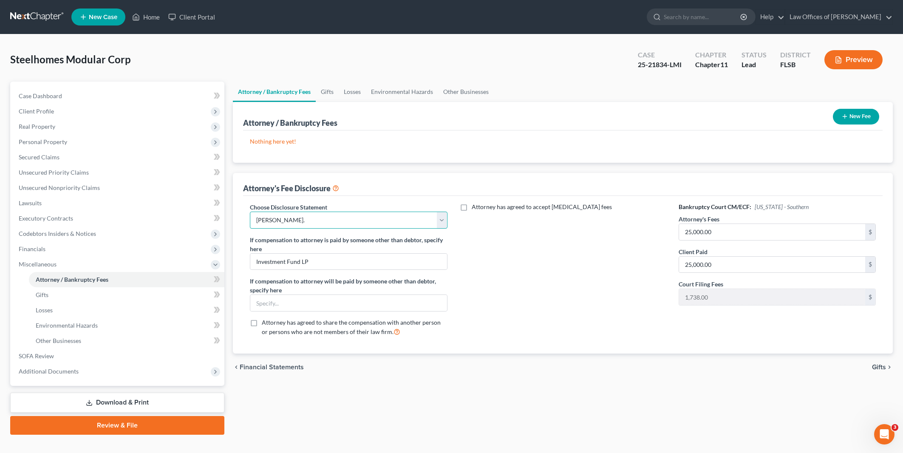
click at [250, 212] on select "Select Robert F. Reynolds, Esq." at bounding box center [348, 220] width 197 height 17
click at [439, 220] on select "Select Robert F. Reynolds, Esq." at bounding box center [348, 220] width 197 height 17
click at [843, 116] on line "button" at bounding box center [845, 116] width 4 height 0
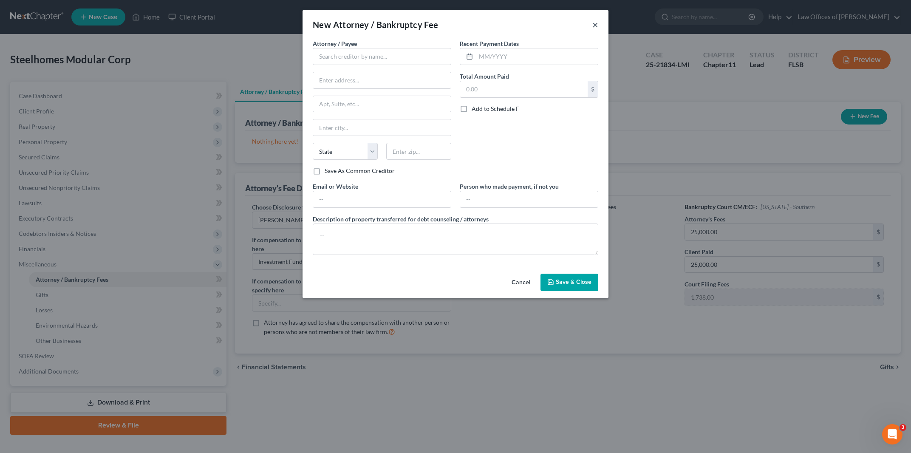
click at [595, 23] on button "×" at bounding box center [596, 25] width 6 height 10
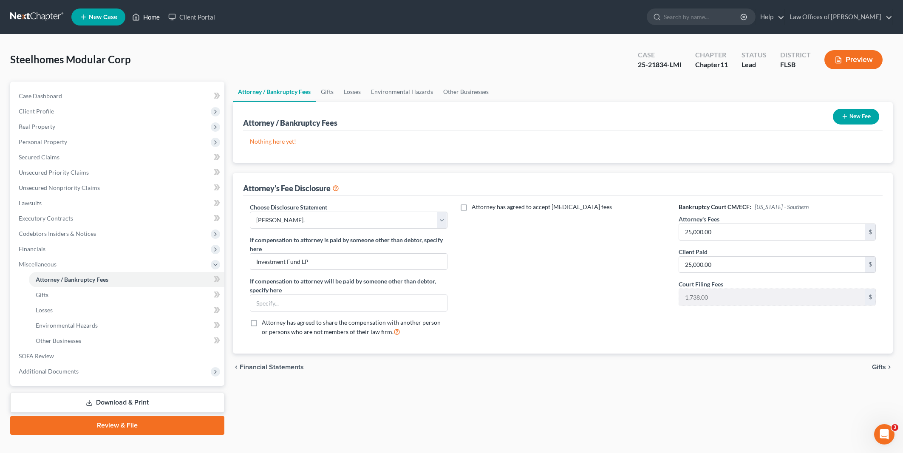
click at [149, 19] on link "Home" at bounding box center [146, 16] width 36 height 15
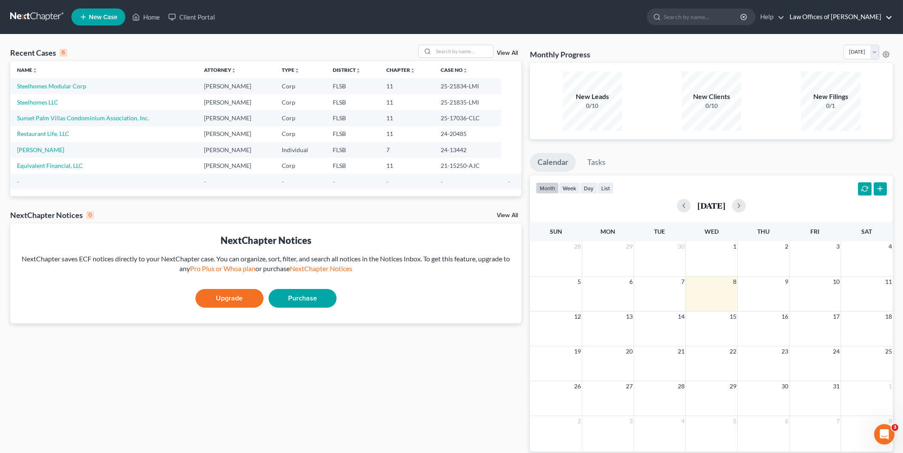
click at [833, 14] on link "Law Offices of [PERSON_NAME]" at bounding box center [839, 16] width 107 height 15
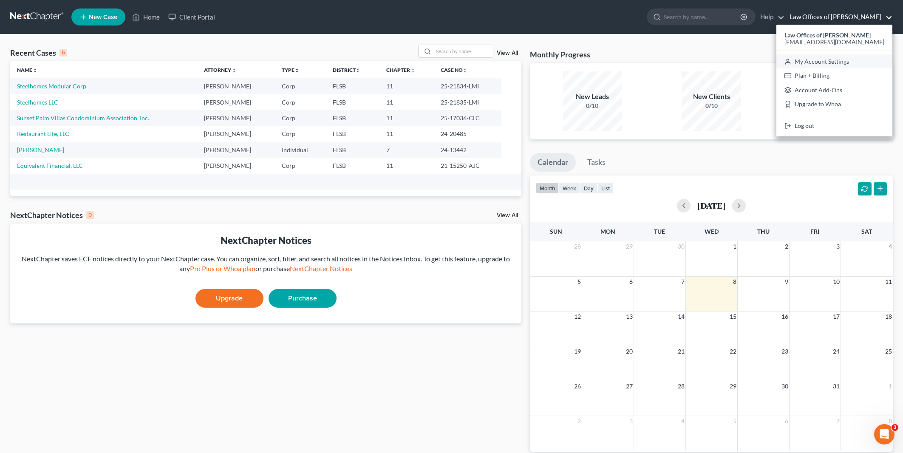
click at [813, 61] on link "My Account Settings" at bounding box center [835, 61] width 116 height 14
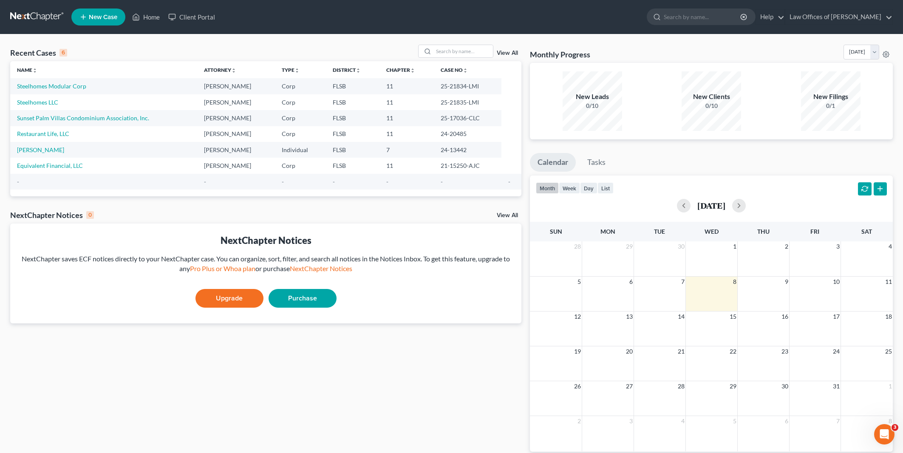
select select "17"
select select "24"
select select "9"
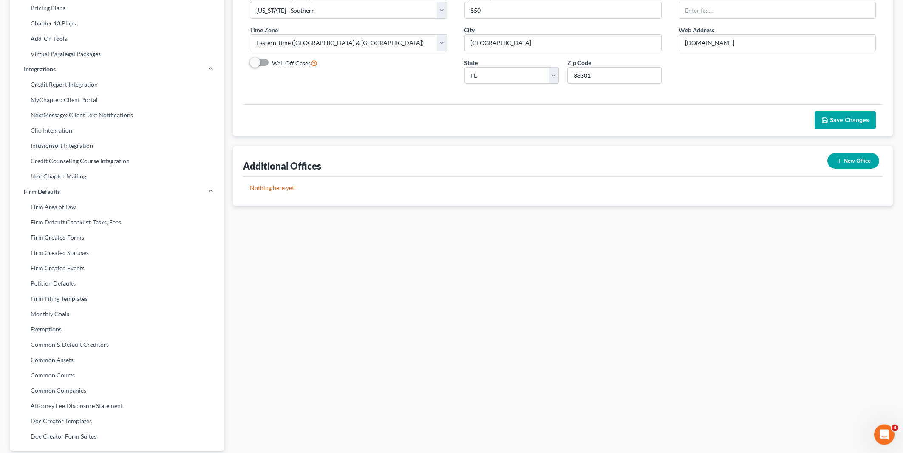
scroll to position [176, 0]
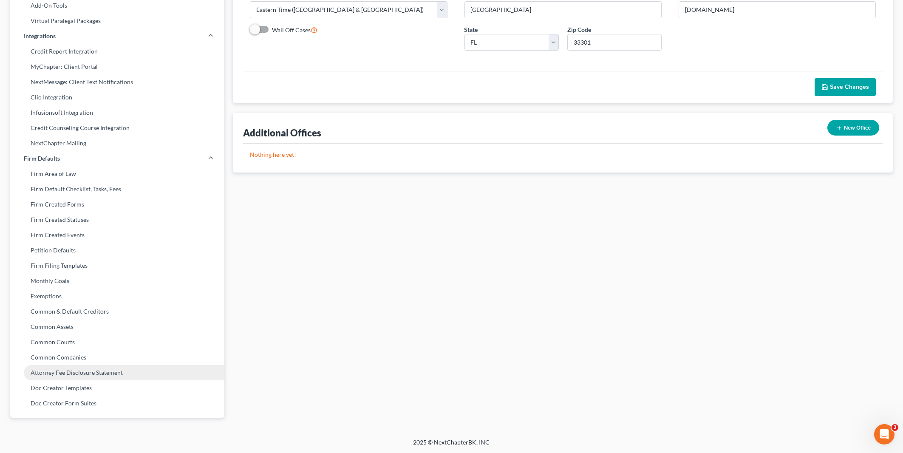
click at [95, 374] on link "Attorney Fee Disclosure Statement" at bounding box center [117, 372] width 214 height 15
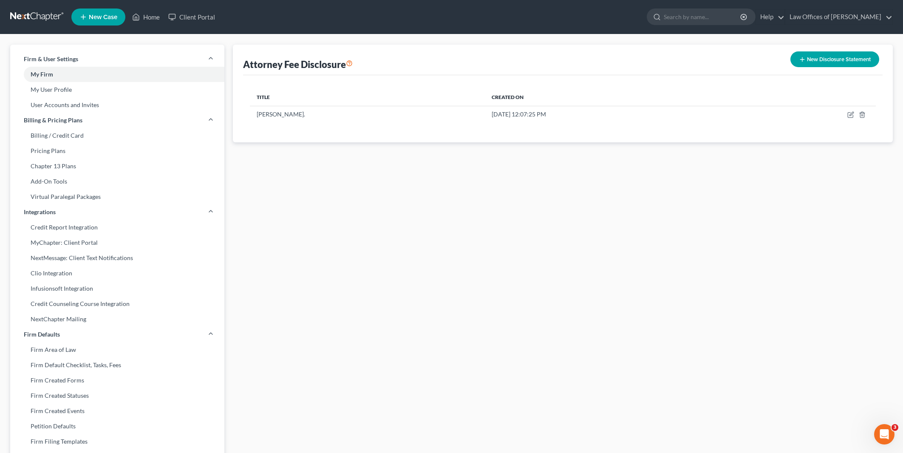
click at [817, 60] on button "New Disclosure Statement" at bounding box center [835, 59] width 89 height 16
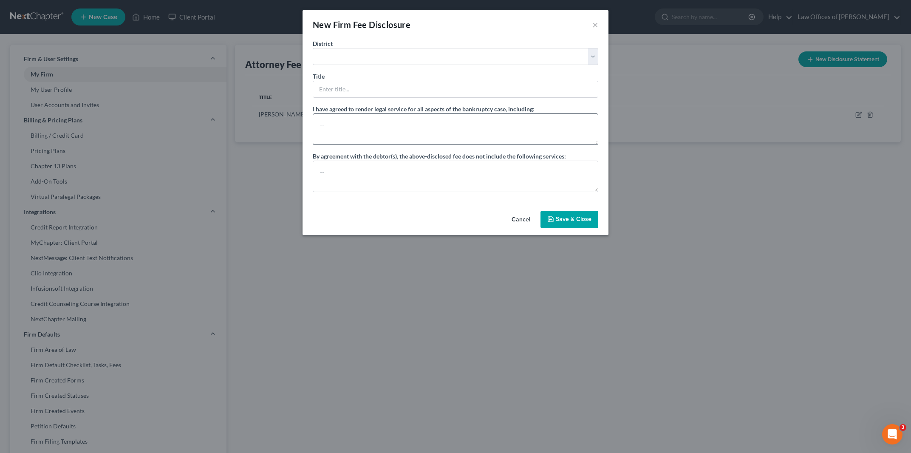
click at [597, 142] on textarea at bounding box center [456, 128] width 286 height 31
click at [595, 188] on textarea at bounding box center [456, 176] width 286 height 31
click option "[US_STATE] - Southern" at bounding box center [0, 0] width 0 height 0
click at [451, 87] on input "text" at bounding box center [455, 89] width 285 height 16
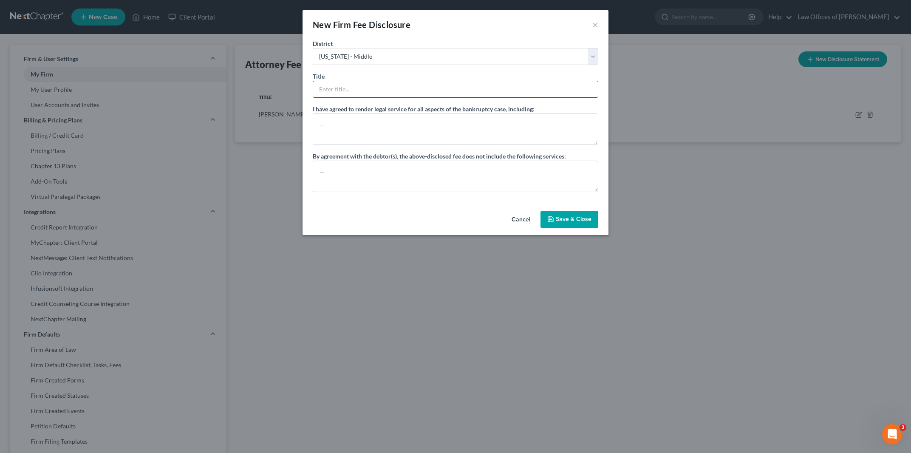
click at [451, 87] on input "text" at bounding box center [455, 89] width 285 height 16
click at [520, 218] on button "Cancel" at bounding box center [521, 220] width 32 height 17
select select "?"
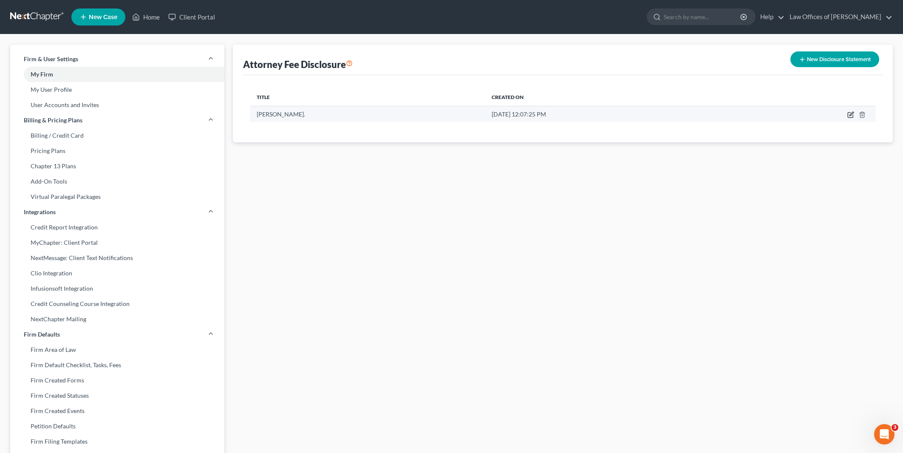
click at [853, 113] on icon "button" at bounding box center [852, 114] width 4 height 4
select select "17"
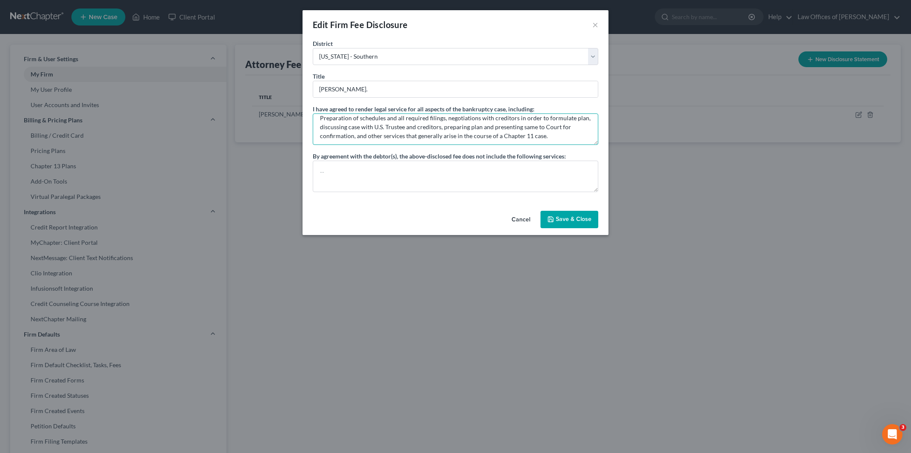
scroll to position [9, 0]
click at [522, 221] on button "Cancel" at bounding box center [521, 220] width 32 height 17
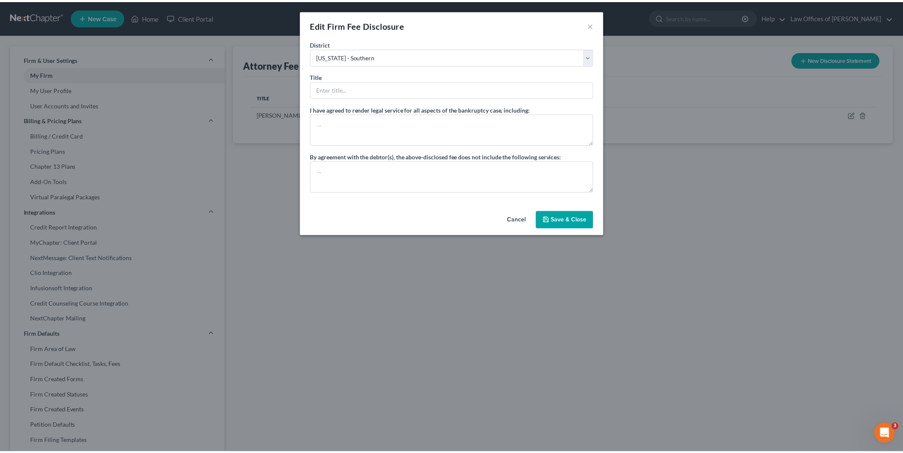
scroll to position [0, 0]
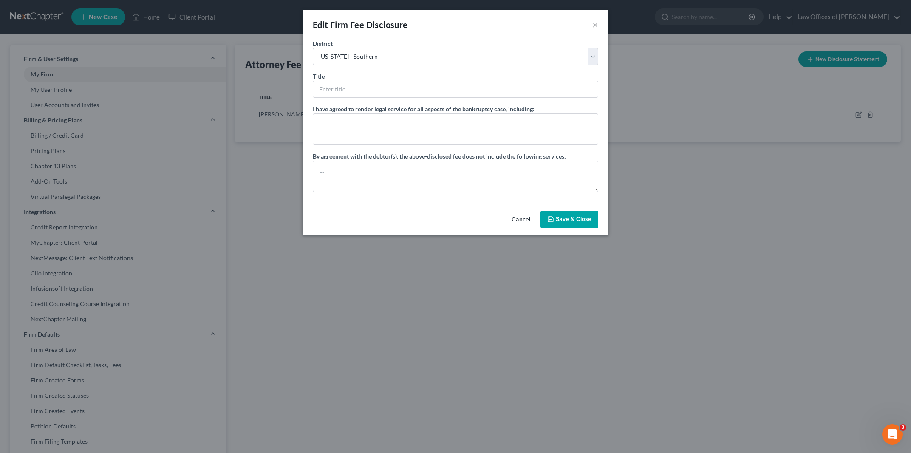
select select "?"
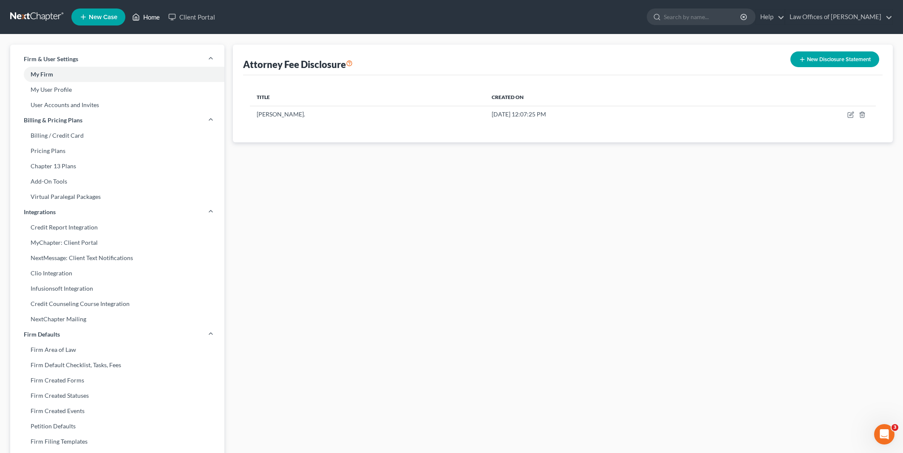
click at [154, 16] on link "Home" at bounding box center [146, 16] width 36 height 15
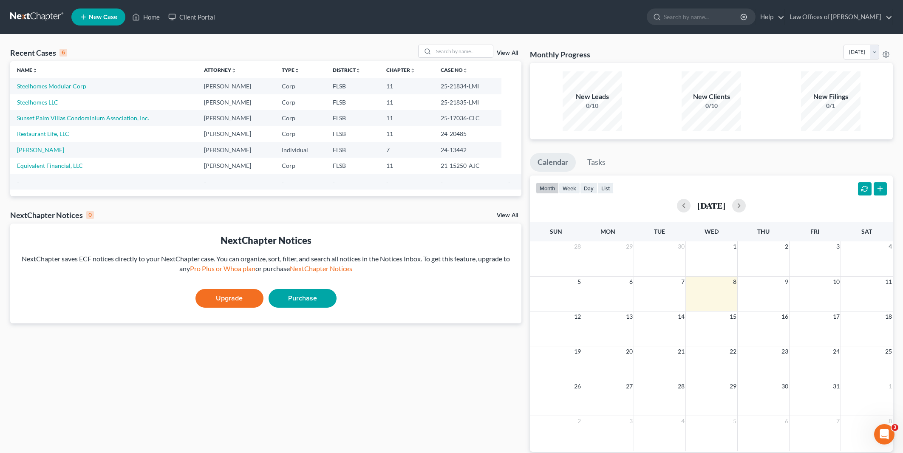
click at [55, 88] on link "Steelhomes Modular Corp" at bounding box center [51, 85] width 69 height 7
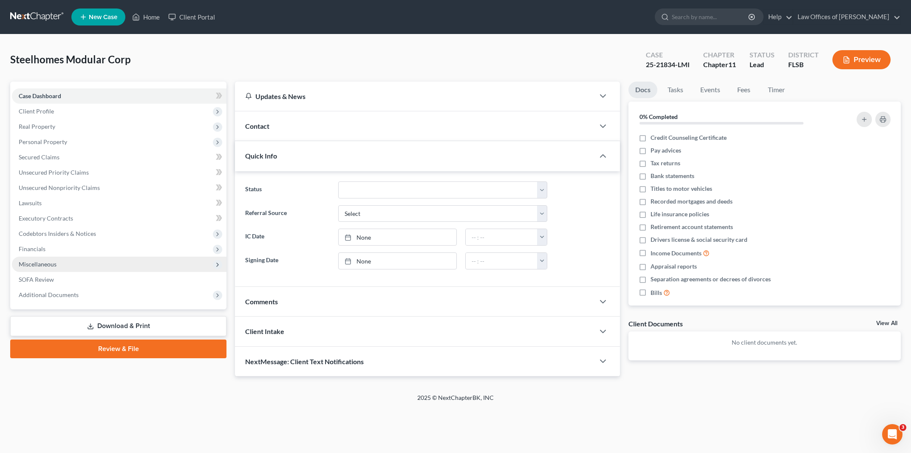
click at [78, 263] on span "Miscellaneous" at bounding box center [119, 264] width 215 height 15
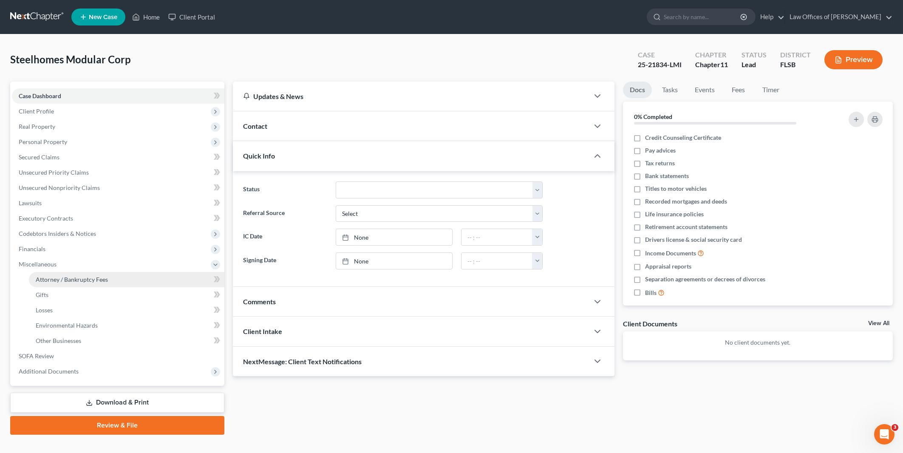
click at [84, 281] on span "Attorney / Bankruptcy Fees" at bounding box center [72, 279] width 72 height 7
select select "0"
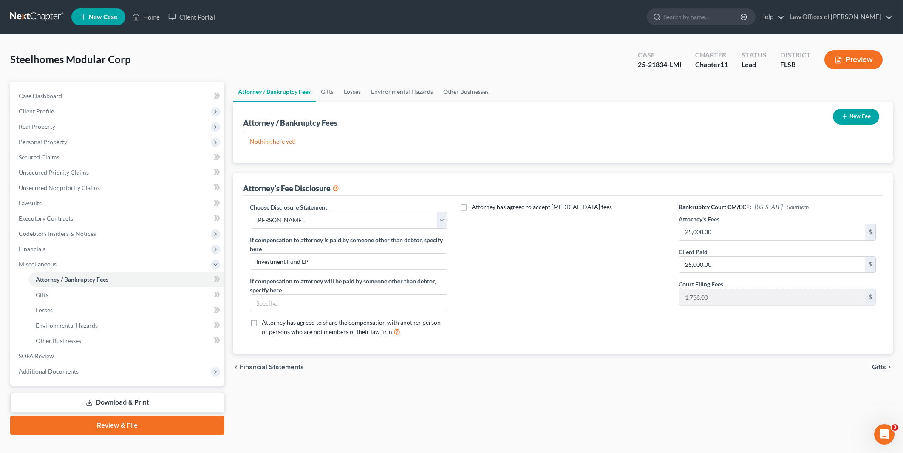
click at [472, 207] on label "Attorney has agreed to accept retainer fees" at bounding box center [542, 207] width 140 height 9
click at [476, 207] on input "Attorney has agreed to accept retainer fees" at bounding box center [479, 206] width 6 height 6
checkbox input "true"
click at [512, 224] on input "text" at bounding box center [558, 226] width 186 height 16
type input "25,000.00"
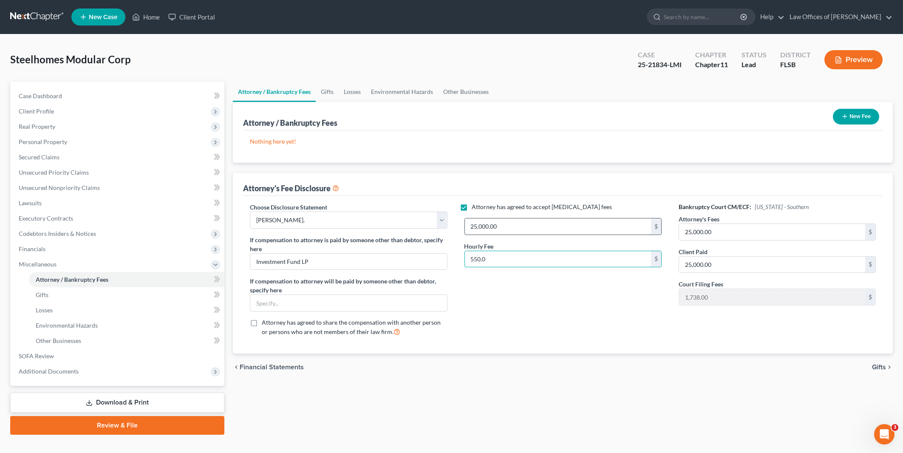
type input "550.00"
click at [879, 367] on span "Gifts" at bounding box center [879, 367] width 14 height 7
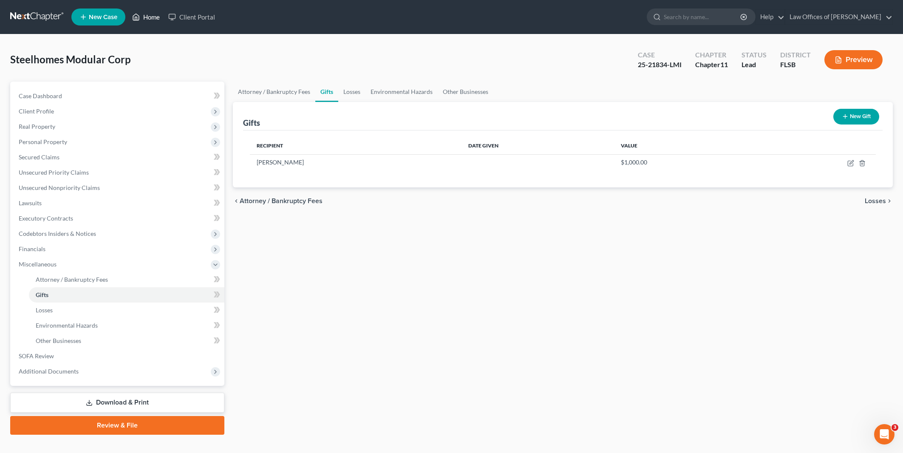
click at [151, 19] on link "Home" at bounding box center [146, 16] width 36 height 15
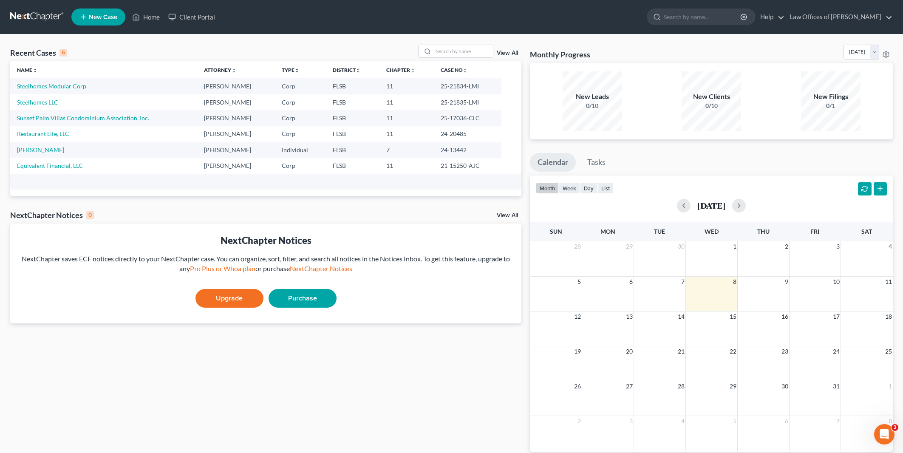
click at [48, 85] on link "Steelhomes Modular Corp" at bounding box center [51, 85] width 69 height 7
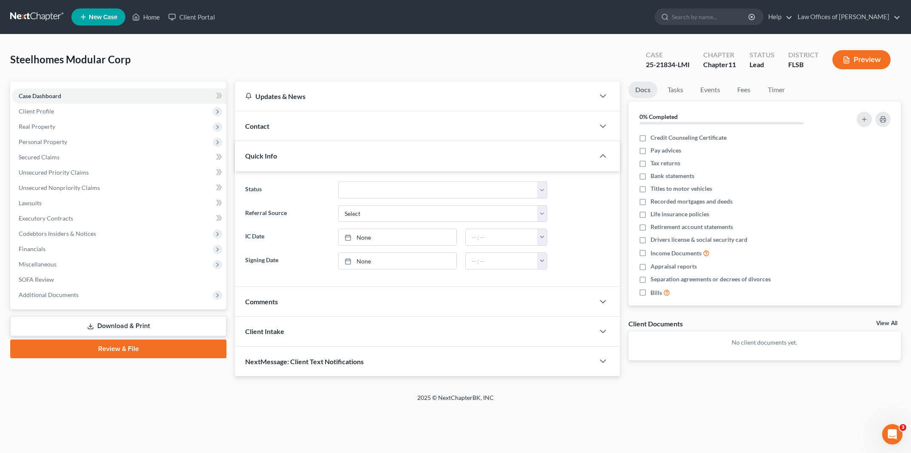
click at [111, 326] on link "Download & Print" at bounding box center [118, 326] width 216 height 20
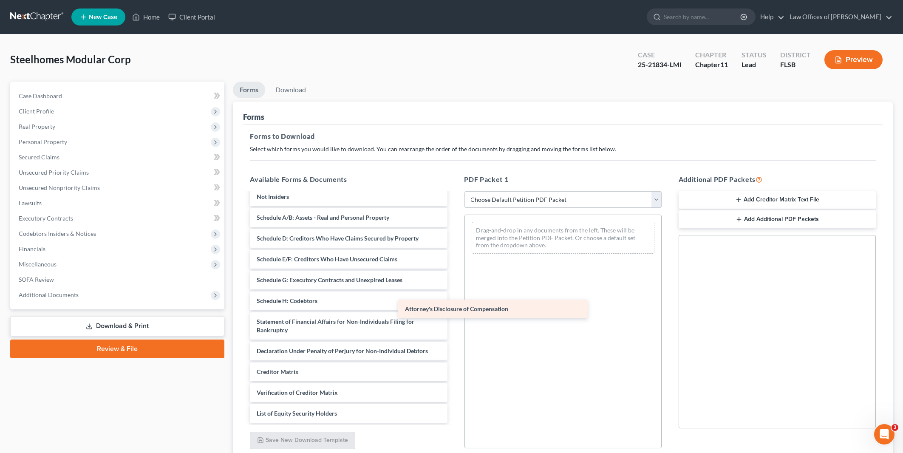
scroll to position [56, 0]
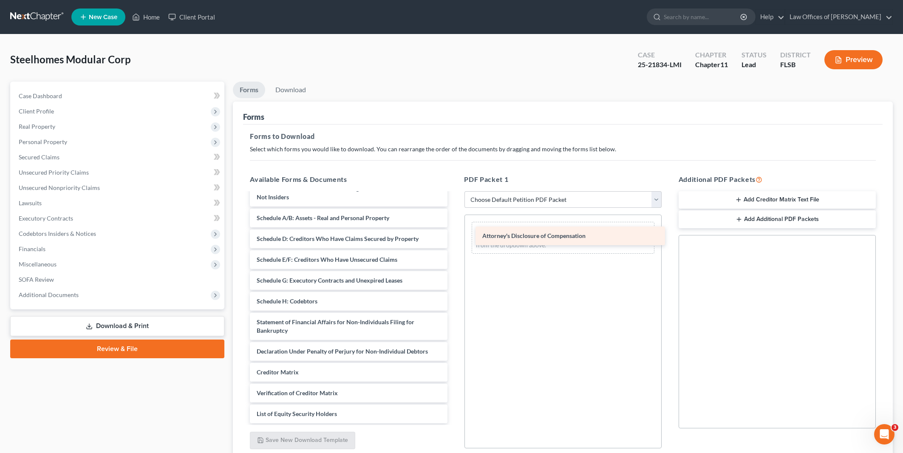
drag, startPoint x: 330, startPoint y: 389, endPoint x: 553, endPoint y: 232, distance: 272.3
click at [454, 232] on div "Attorney's Disclosure of Compensation Voluntary Petition for Non-Individuals Fi…" at bounding box center [348, 281] width 211 height 286
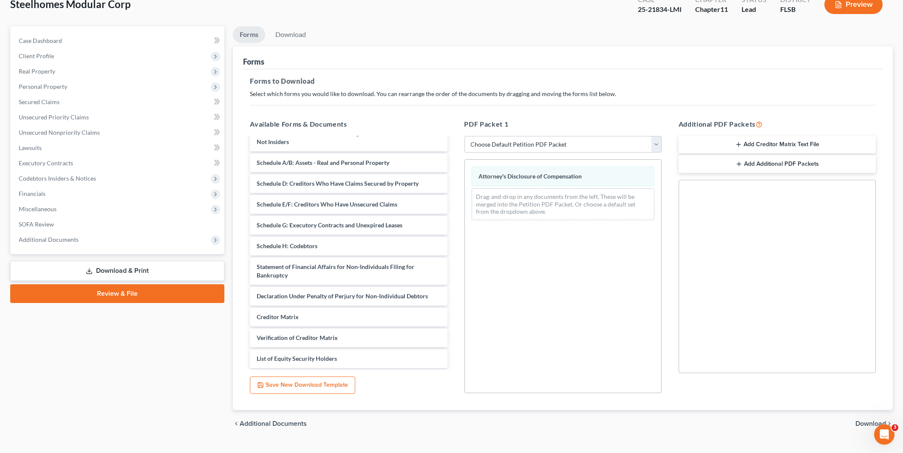
scroll to position [71, 0]
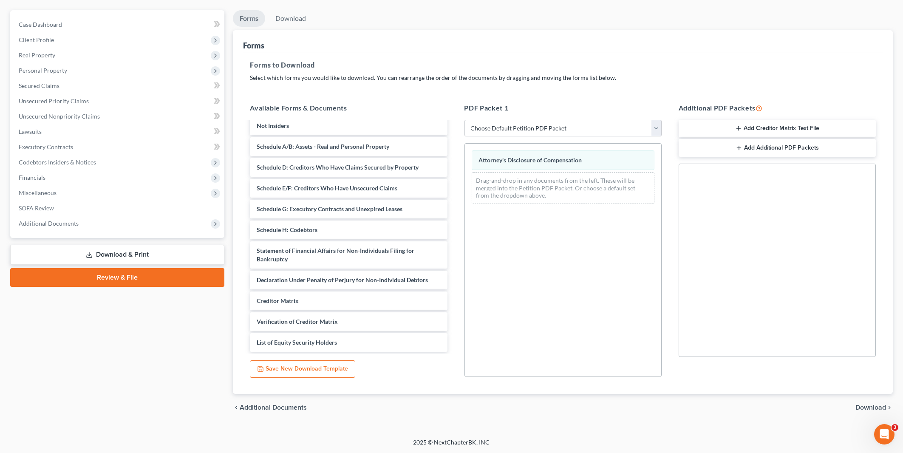
click at [867, 408] on span "Download" at bounding box center [871, 407] width 31 height 7
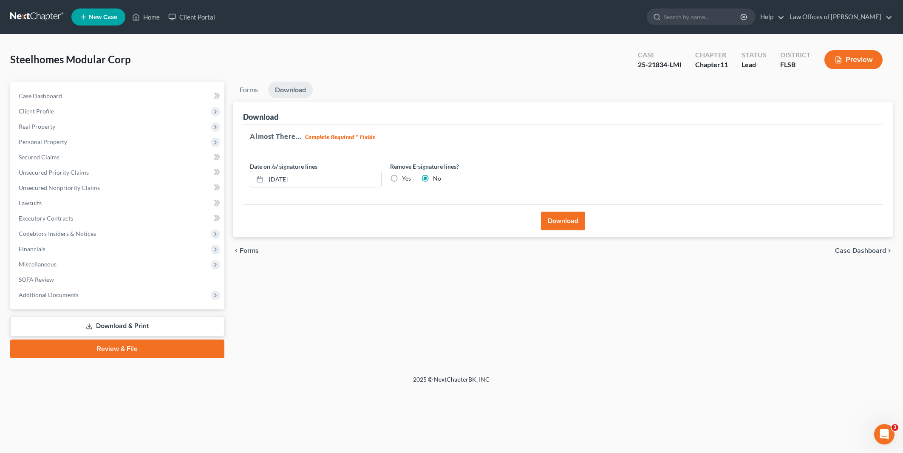
scroll to position [0, 0]
click at [566, 220] on button "Download" at bounding box center [568, 221] width 44 height 19
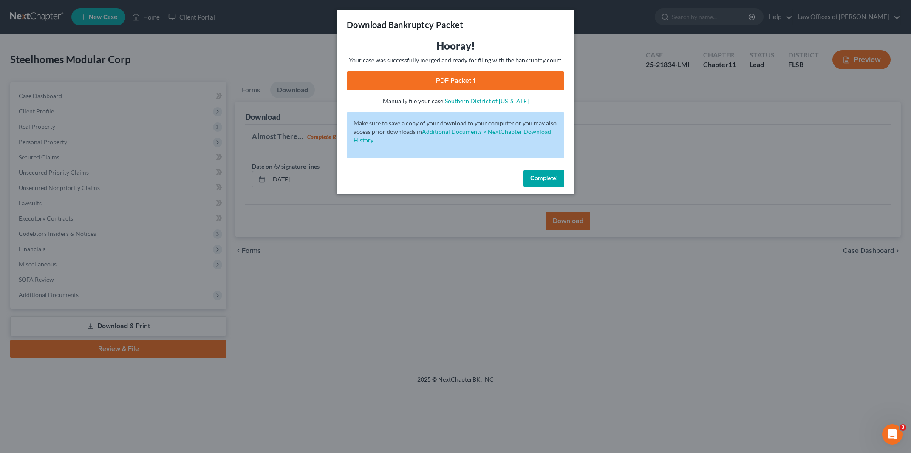
click at [458, 81] on link "PDF Packet 1" at bounding box center [456, 80] width 218 height 19
click at [543, 178] on span "Complete!" at bounding box center [544, 178] width 27 height 7
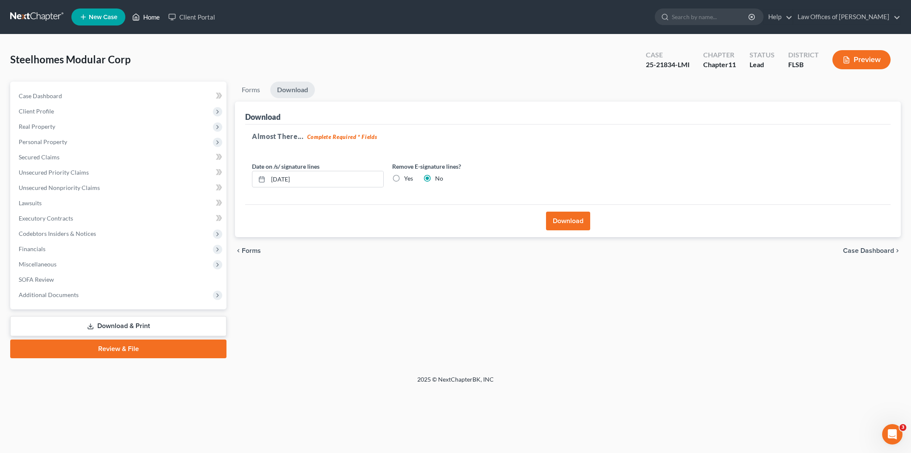
click at [153, 14] on link "Home" at bounding box center [146, 16] width 36 height 15
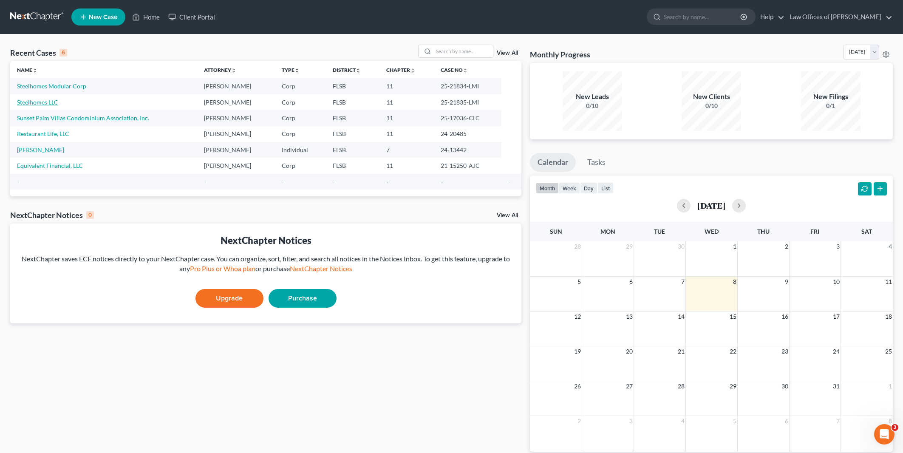
click at [30, 102] on link "Steelhomes LLC" at bounding box center [37, 102] width 41 height 7
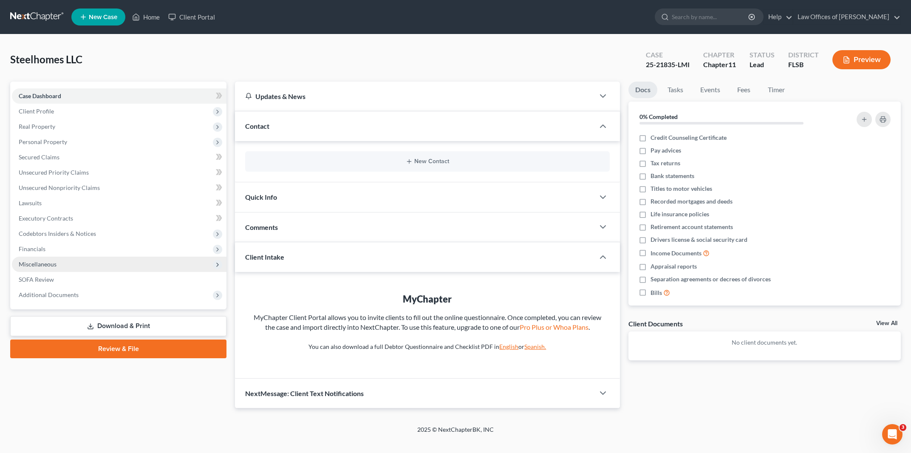
click at [44, 264] on span "Miscellaneous" at bounding box center [38, 264] width 38 height 7
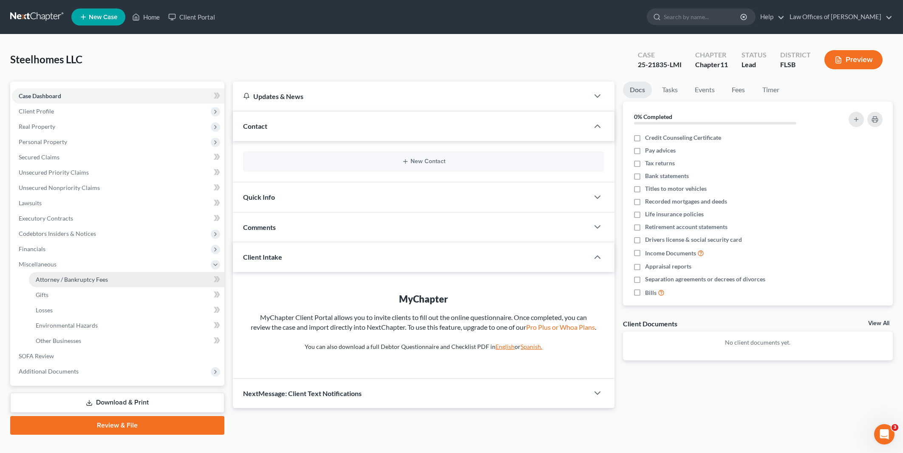
click at [58, 277] on span "Attorney / Bankruptcy Fees" at bounding box center [72, 279] width 72 height 7
select select "0"
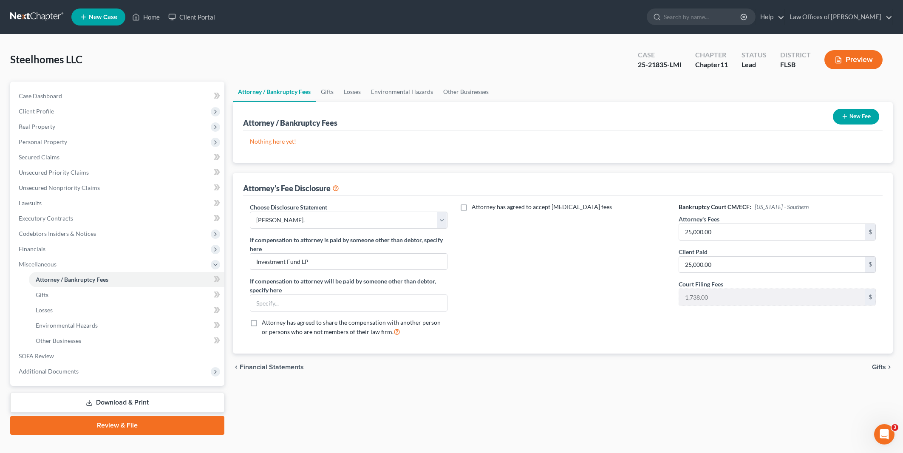
click at [472, 206] on label "Attorney has agreed to accept retainer fees" at bounding box center [542, 207] width 140 height 9
click at [476, 206] on input "Attorney has agreed to accept retainer fees" at bounding box center [479, 206] width 6 height 6
checkbox input "true"
click at [494, 229] on input "text" at bounding box center [558, 226] width 186 height 16
type input "25,000.00"
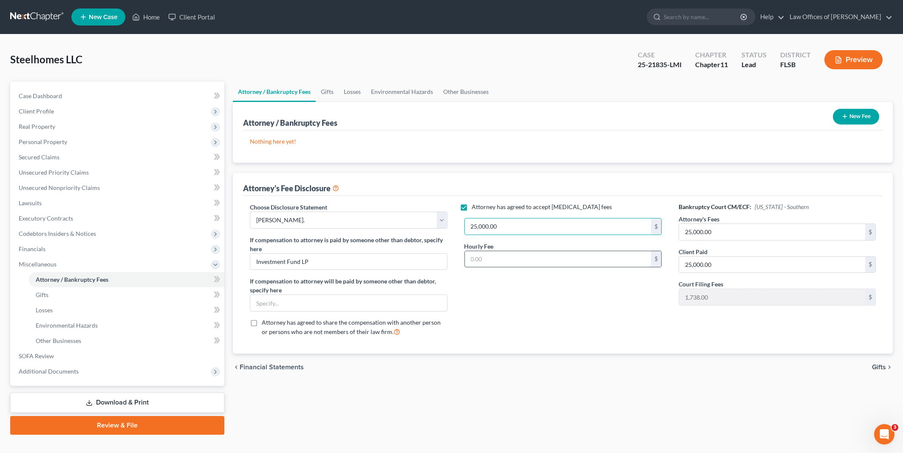
click at [494, 255] on input "text" at bounding box center [558, 259] width 186 height 16
type input "550.00"
click at [880, 368] on span "Gifts" at bounding box center [879, 367] width 14 height 7
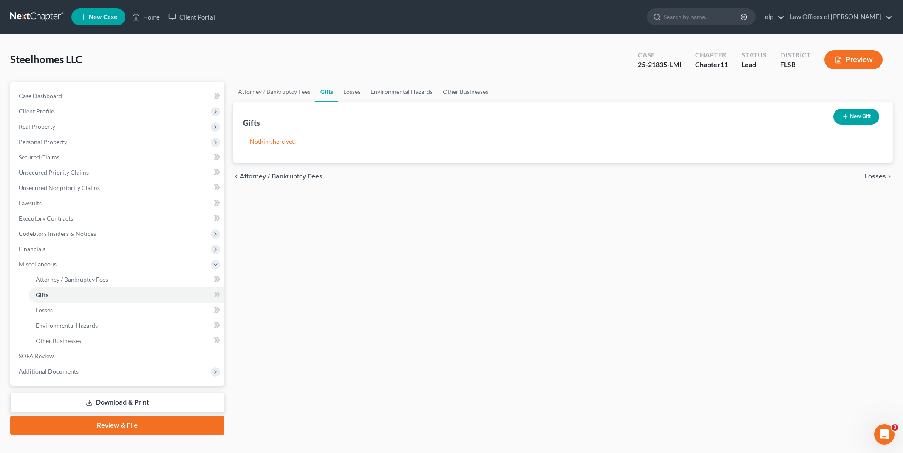
click at [100, 403] on link "Download & Print" at bounding box center [117, 403] width 214 height 20
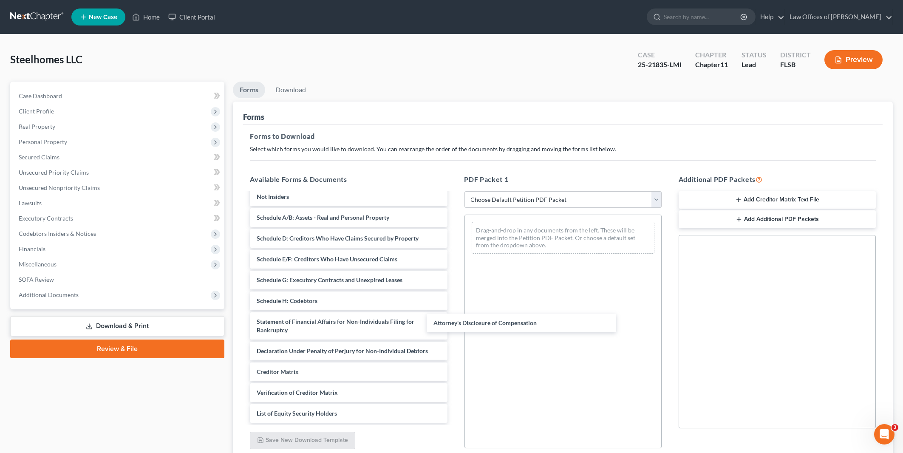
scroll to position [56, 0]
drag, startPoint x: 362, startPoint y: 402, endPoint x: 578, endPoint y: 235, distance: 273.4
click at [454, 235] on div "Attorney's Disclosure of Compensation Voluntary Petition for Non-Individuals Fi…" at bounding box center [348, 281] width 211 height 286
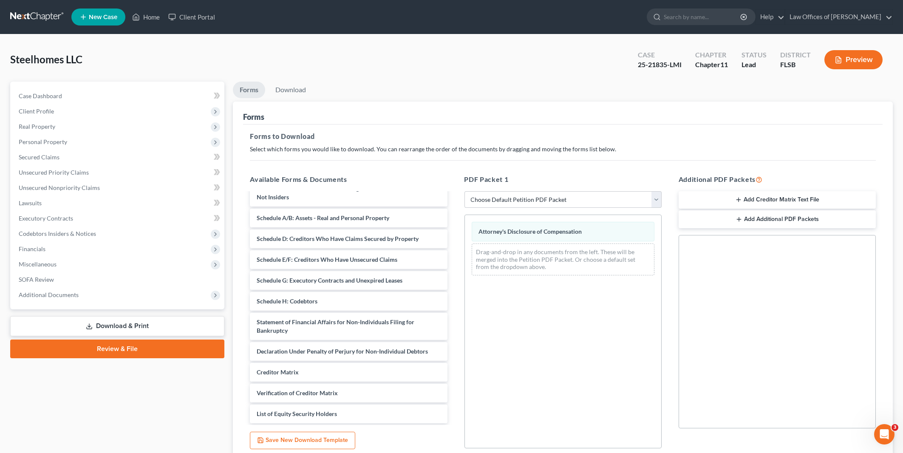
scroll to position [71, 0]
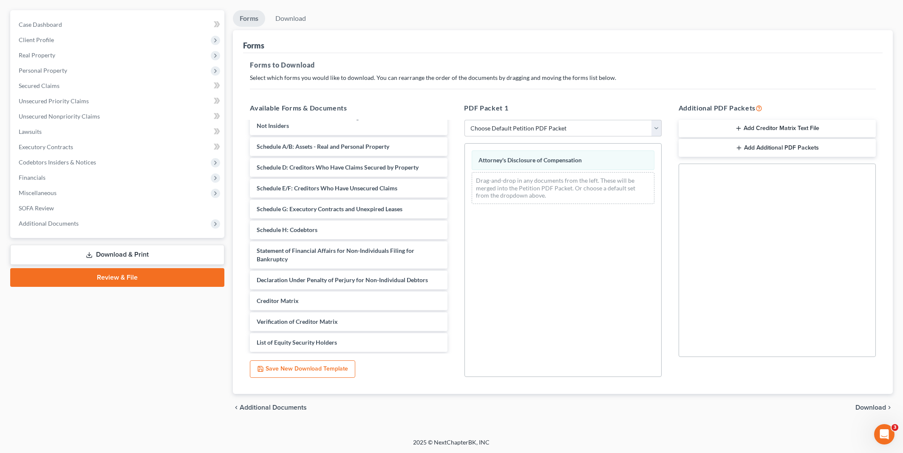
click at [867, 406] on span "Download" at bounding box center [871, 407] width 31 height 7
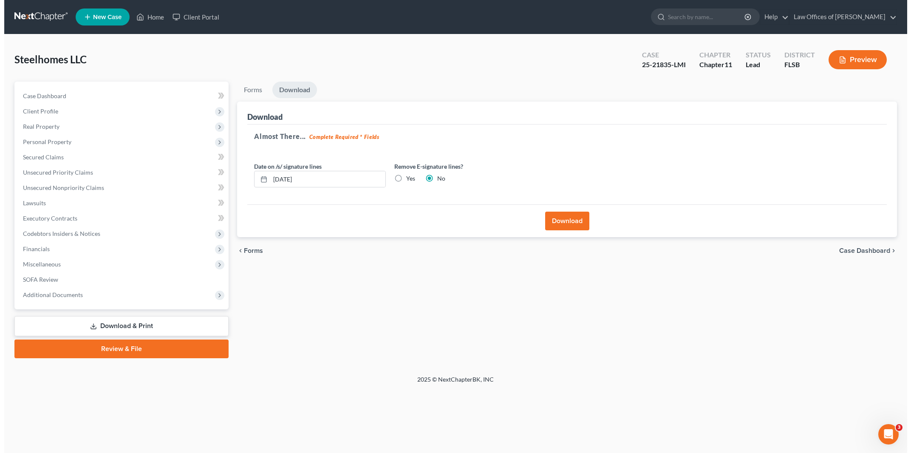
scroll to position [0, 0]
click at [570, 220] on button "Download" at bounding box center [568, 221] width 44 height 19
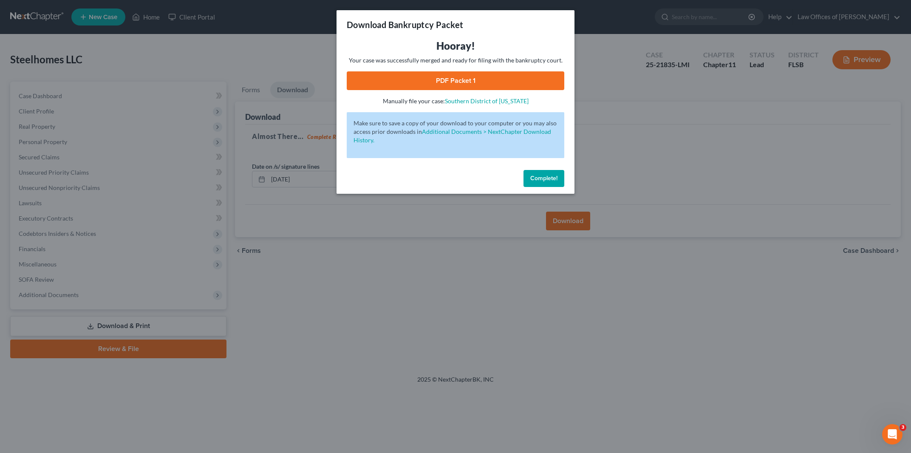
click at [451, 78] on link "PDF Packet 1" at bounding box center [456, 80] width 218 height 19
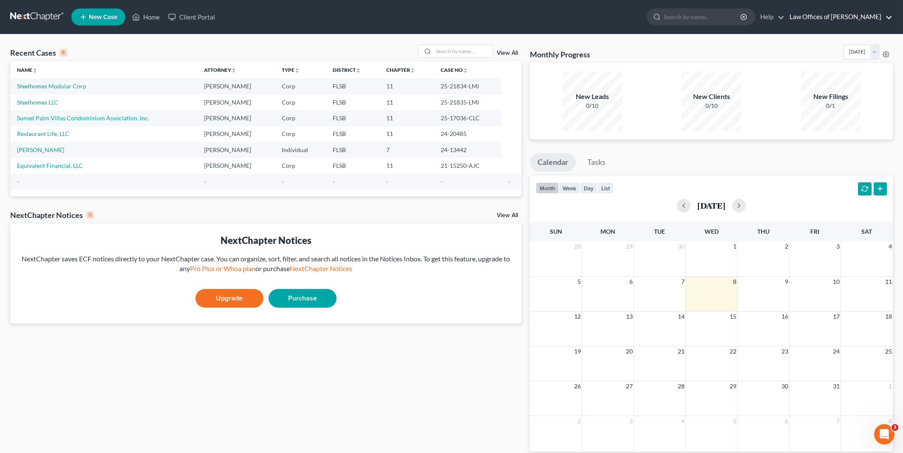
click at [810, 14] on link "Law Offices of [PERSON_NAME]" at bounding box center [839, 16] width 107 height 15
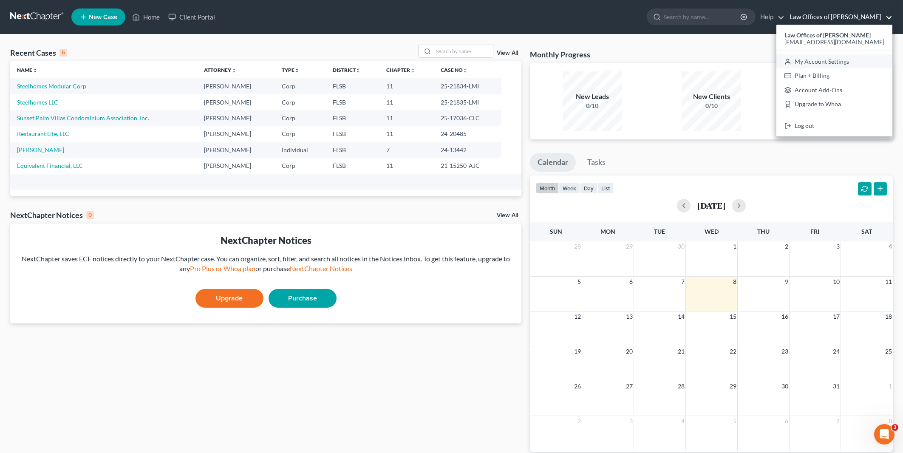
click at [823, 64] on link "My Account Settings" at bounding box center [835, 61] width 116 height 14
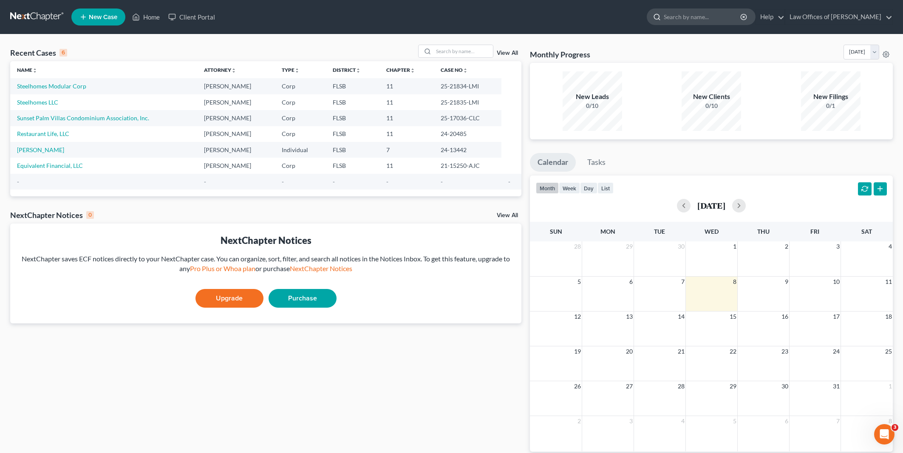
select select "17"
select select "24"
select select "9"
